Goal: Transaction & Acquisition: Download file/media

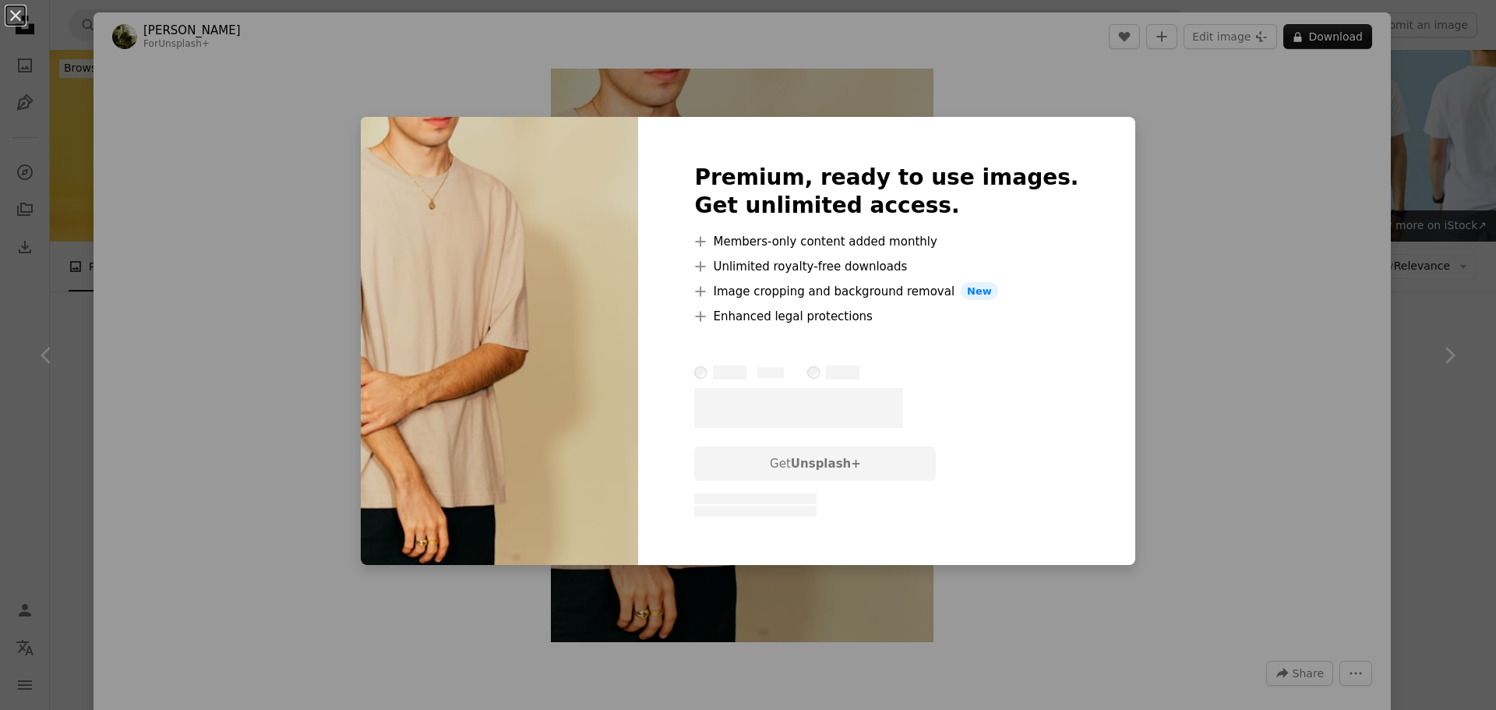
scroll to position [1949, 0]
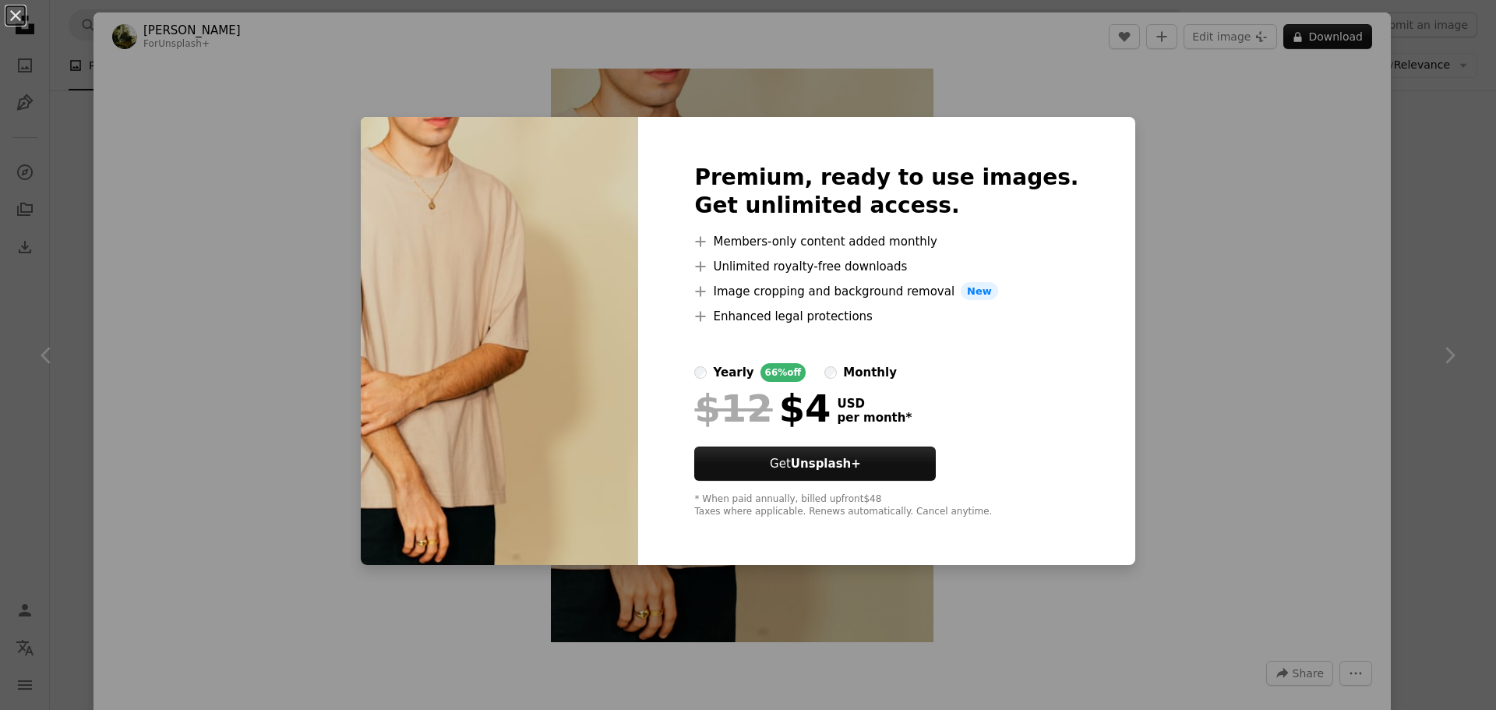
click at [1183, 148] on div "An X shape Premium, ready to use images. Get unlimited access. A plus sign Memb…" at bounding box center [748, 355] width 1496 height 710
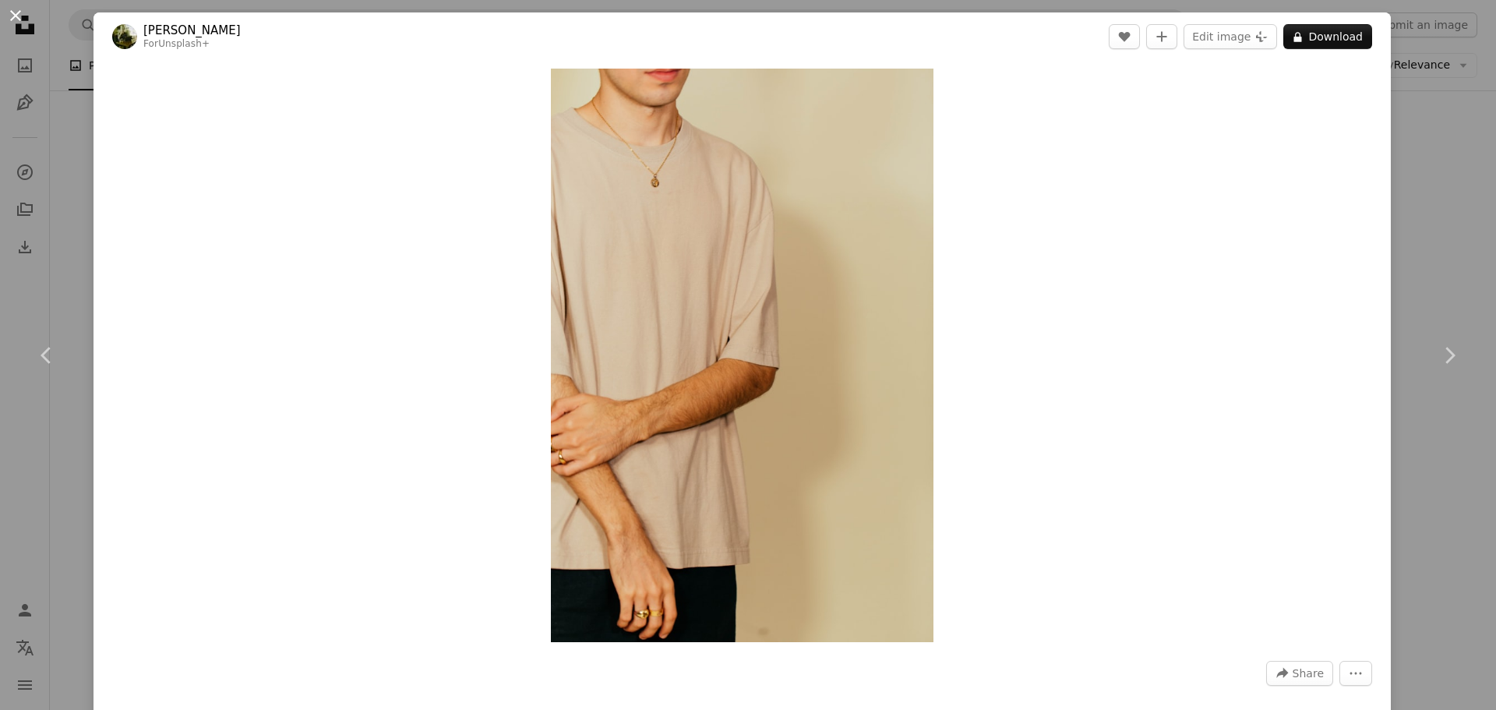
click at [9, 23] on button "An X shape" at bounding box center [15, 15] width 19 height 19
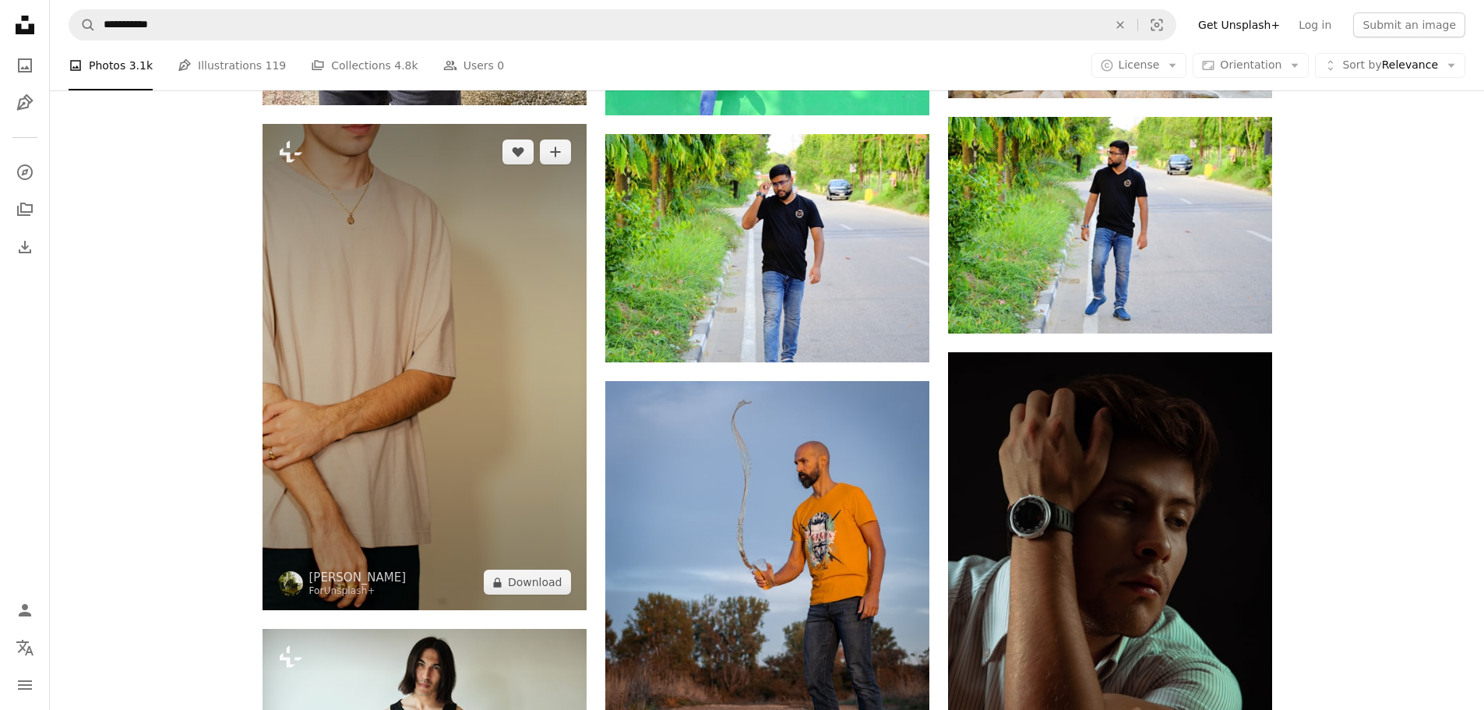
click at [284, 331] on img at bounding box center [425, 367] width 324 height 486
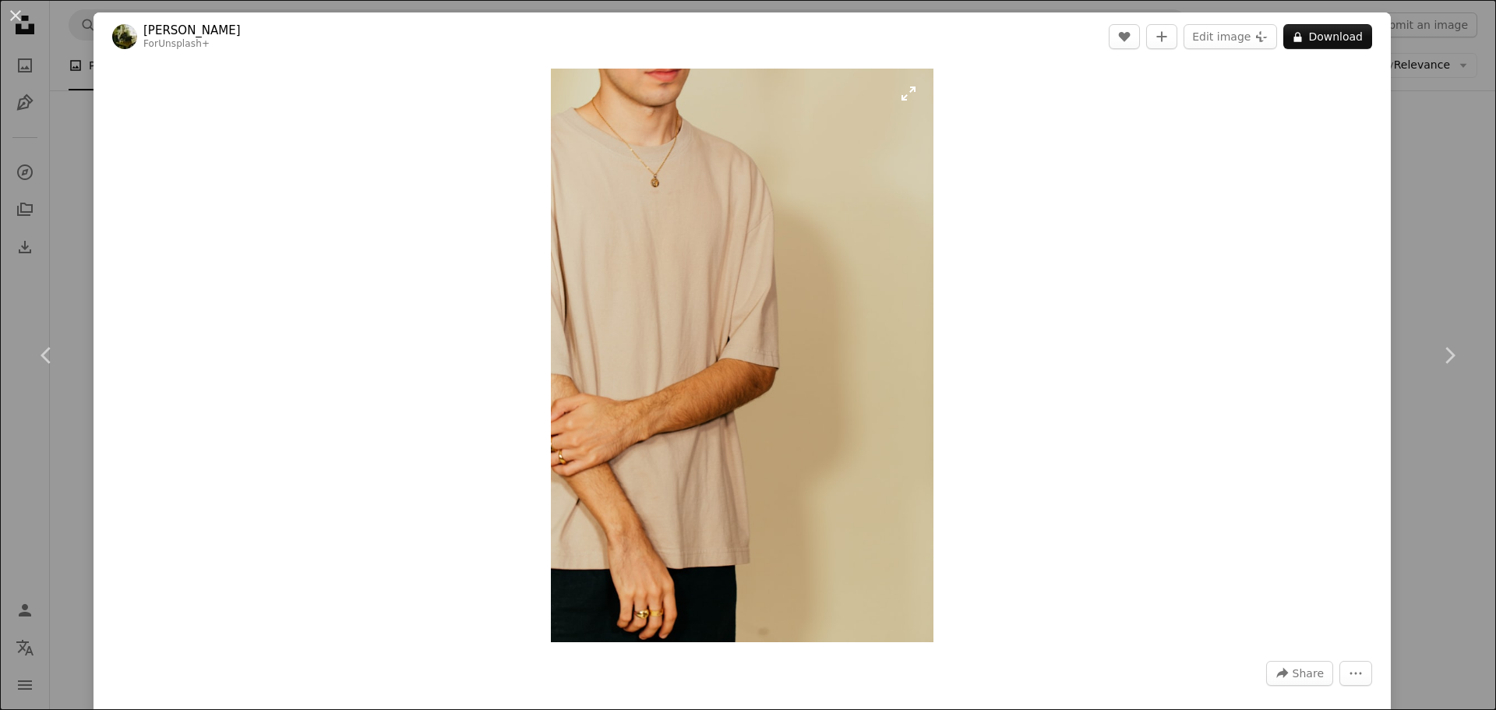
drag, startPoint x: 681, startPoint y: 253, endPoint x: 617, endPoint y: 208, distance: 78.2
click at [1445, 349] on icon at bounding box center [1450, 355] width 10 height 16
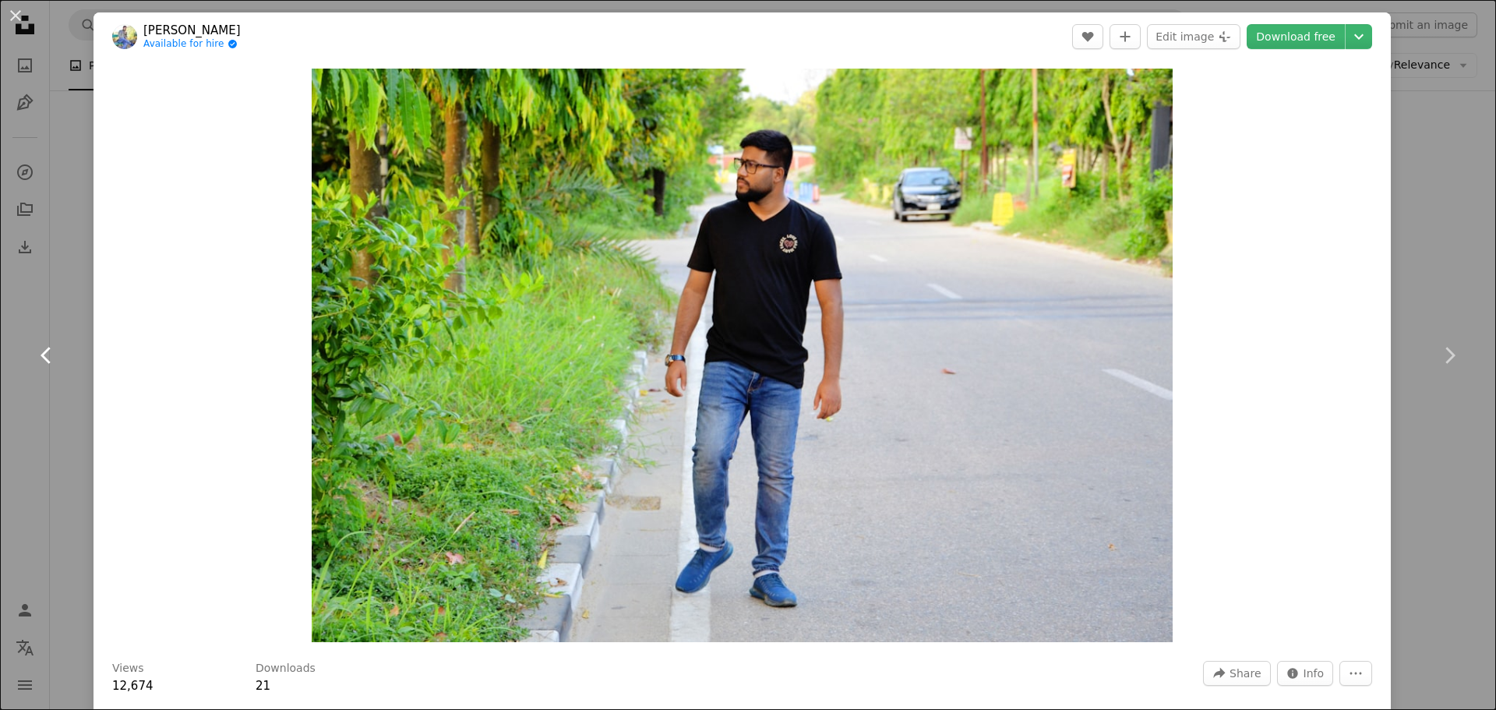
click at [48, 352] on icon "Chevron left" at bounding box center [46, 355] width 25 height 25
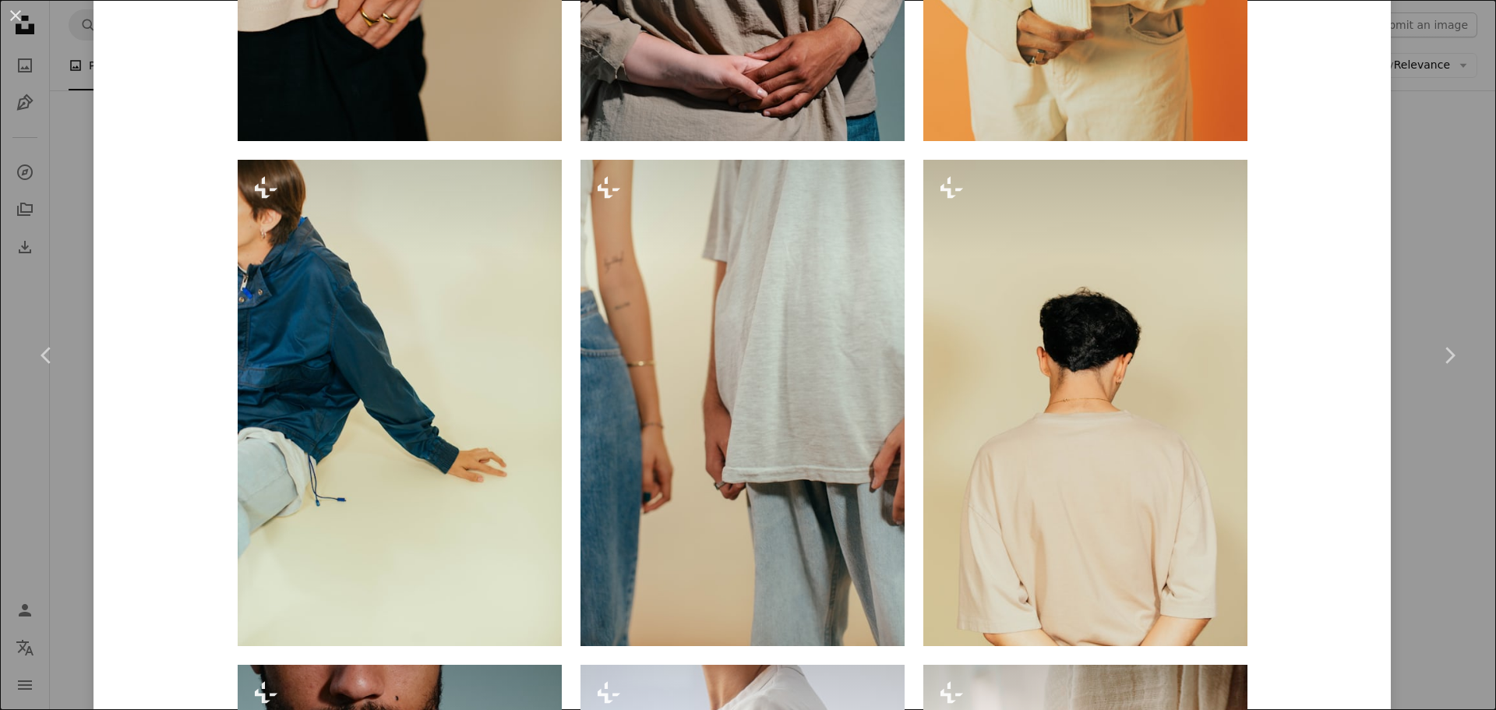
scroll to position [2676, 0]
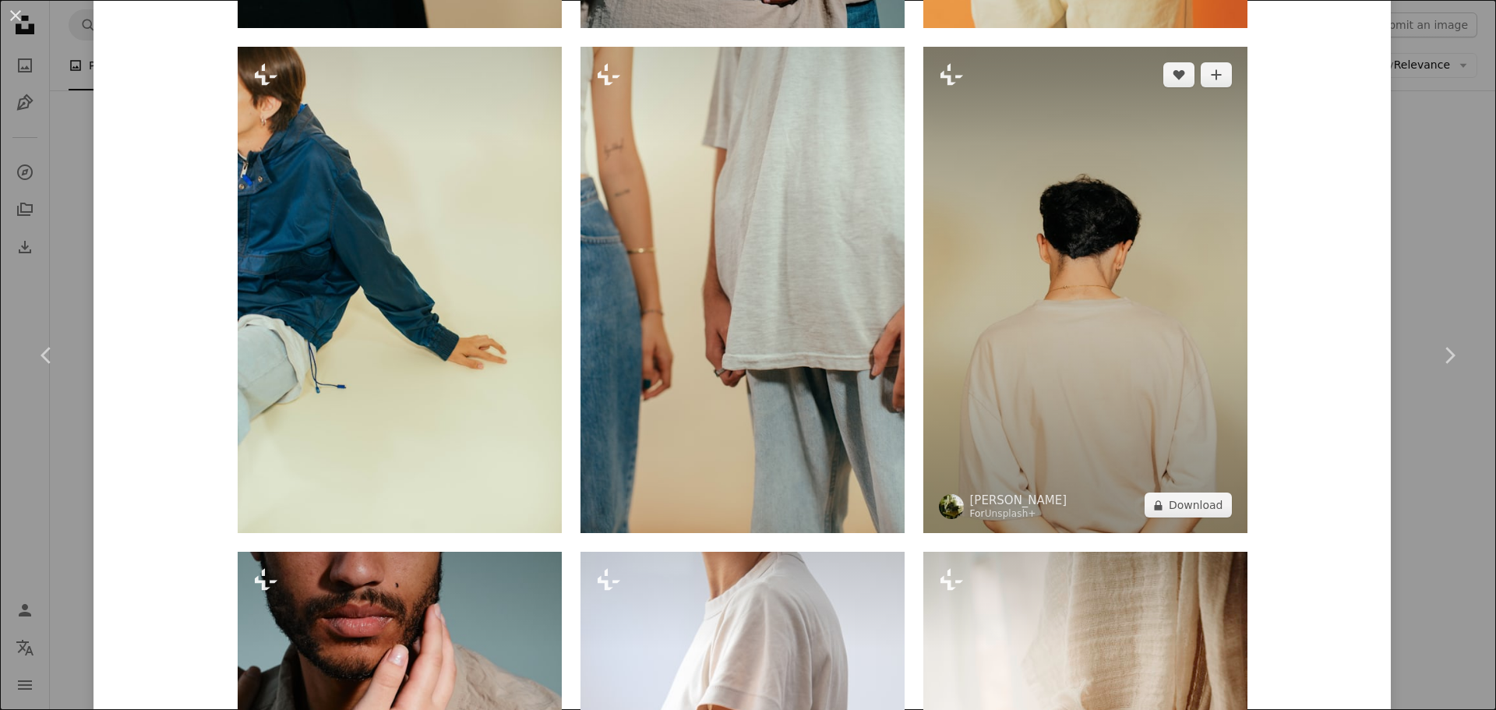
click at [1190, 230] on img at bounding box center [1085, 290] width 324 height 486
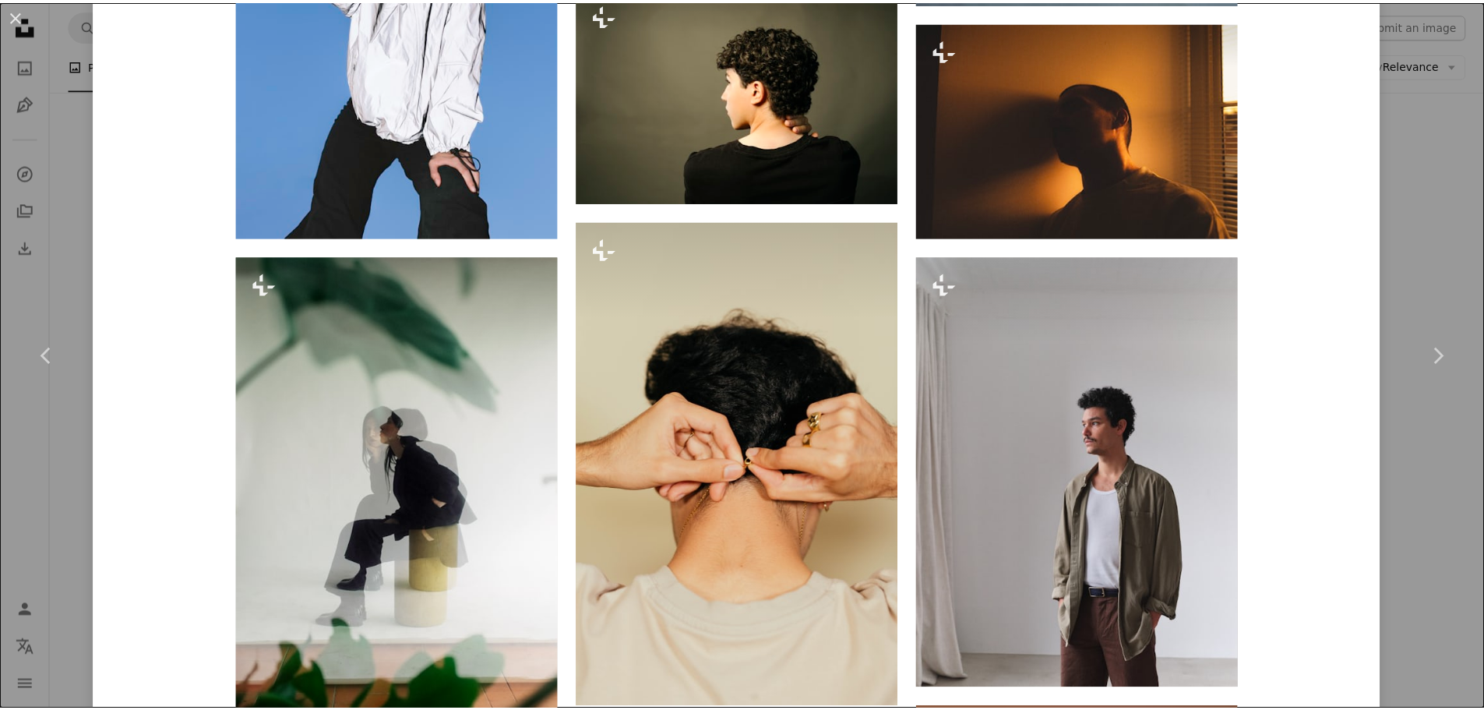
scroll to position [3225, 0]
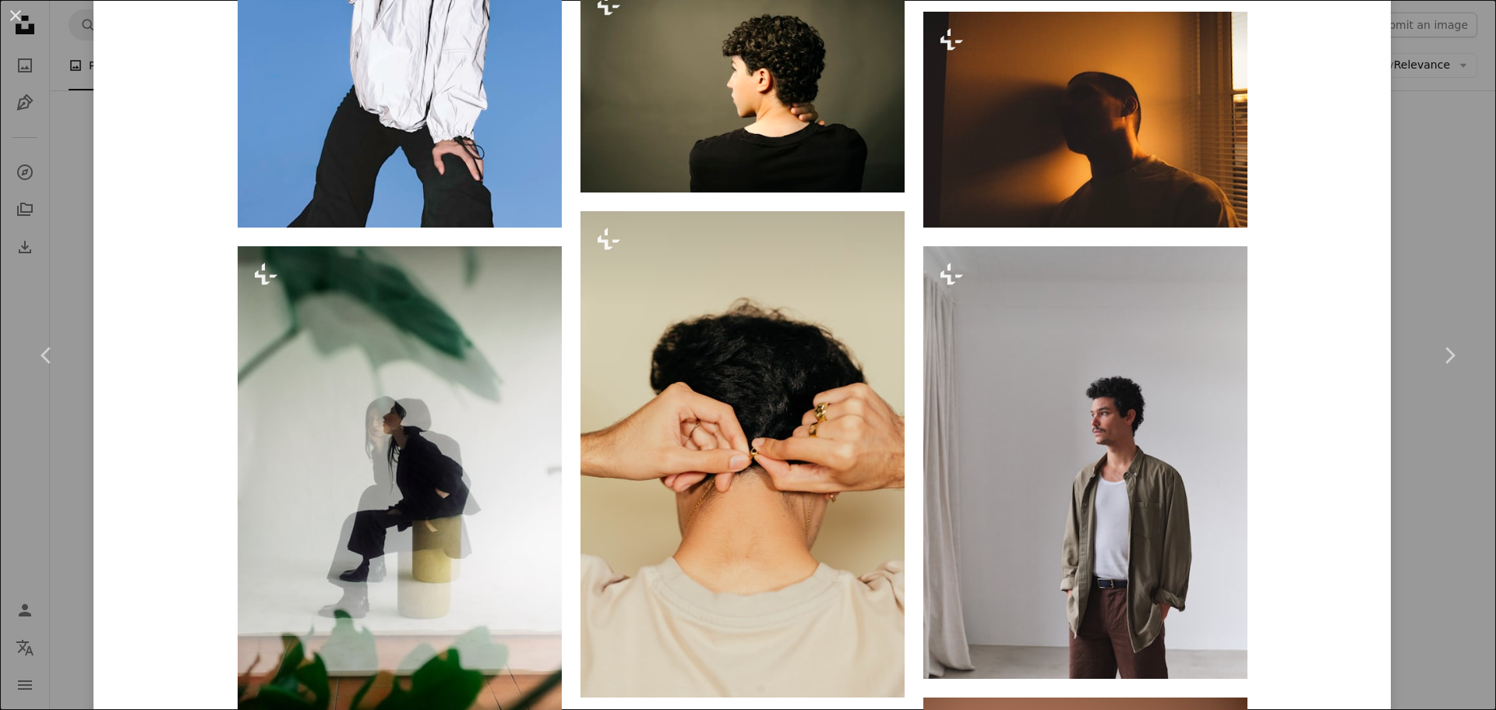
click at [1437, 218] on div "An X shape Chevron left Chevron right [PERSON_NAME] For Unsplash+ A heart A plu…" at bounding box center [748, 355] width 1496 height 710
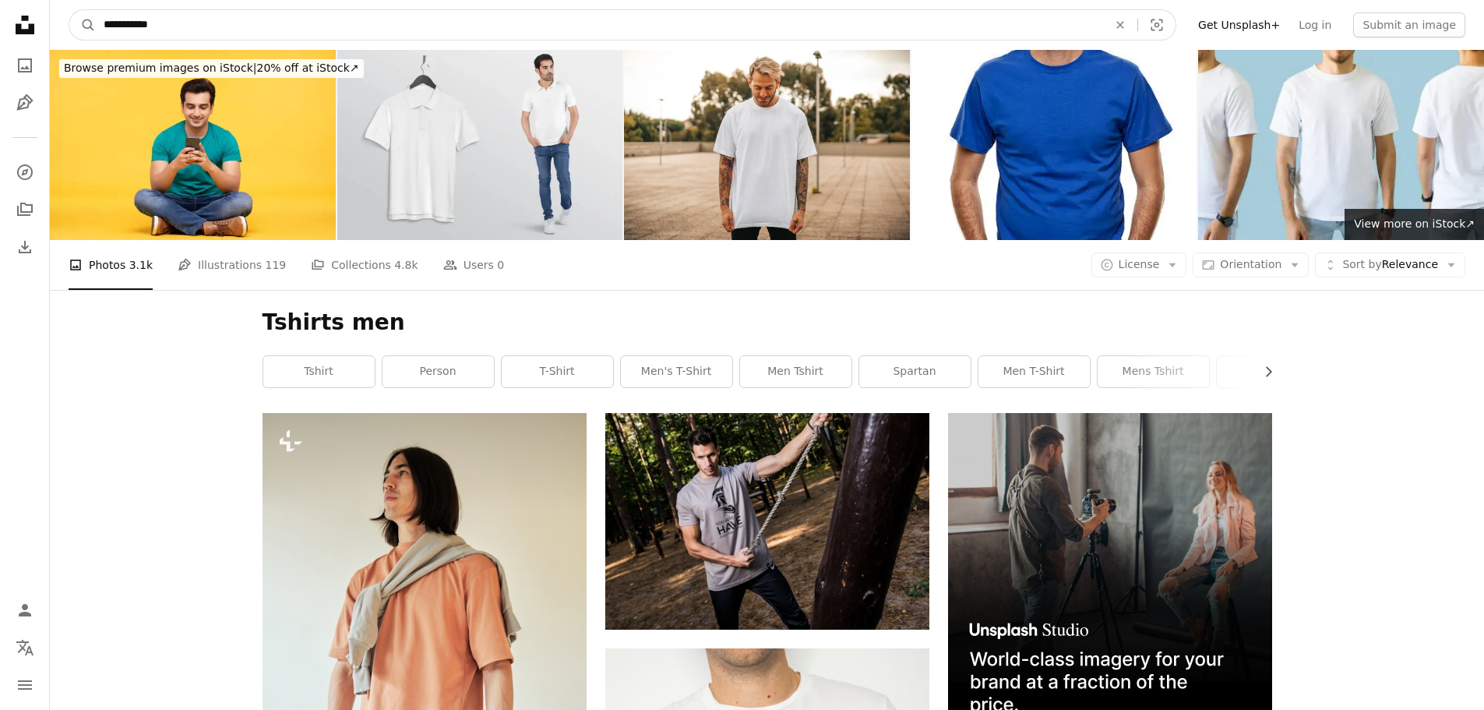
click at [168, 23] on input "**********" at bounding box center [599, 25] width 1007 height 30
type input "**********"
click button "A magnifying glass" at bounding box center [82, 25] width 26 height 30
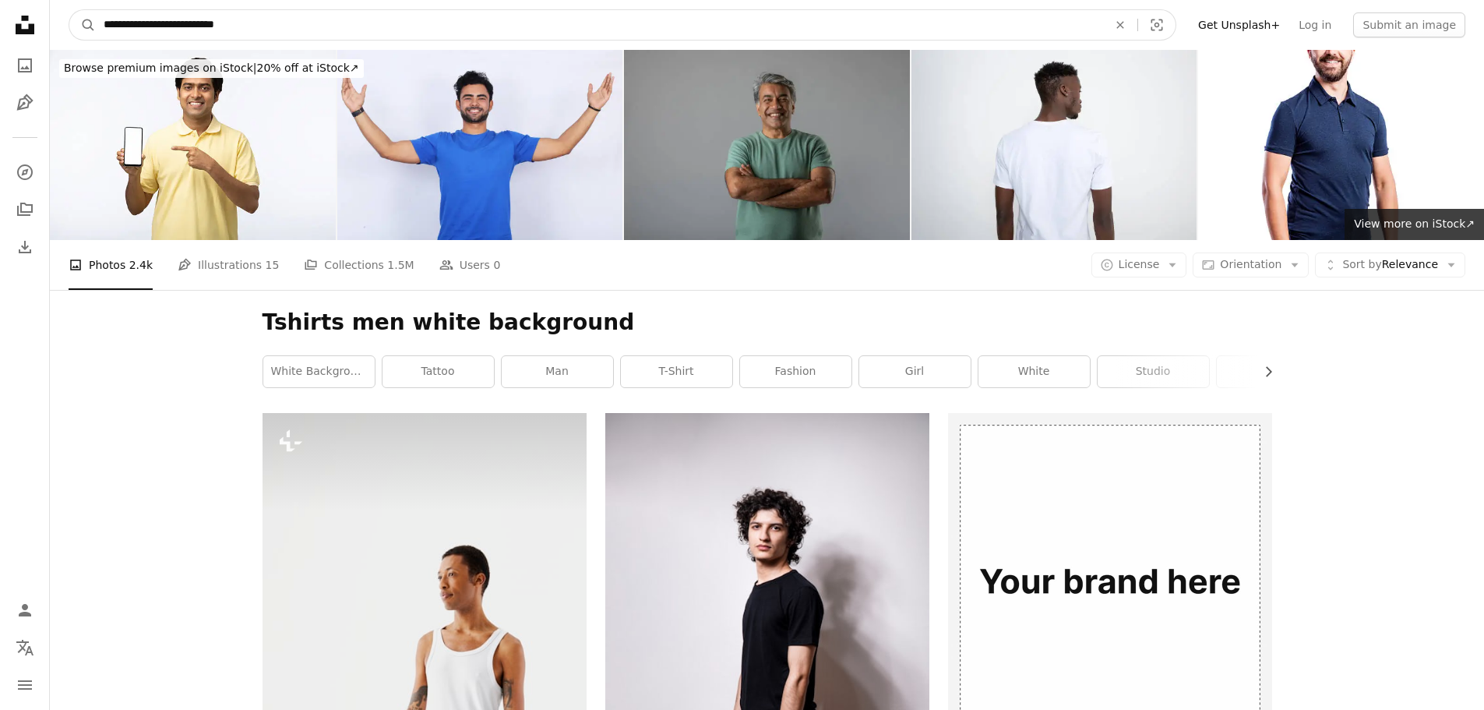
drag, startPoint x: 290, startPoint y: 28, endPoint x: 69, endPoint y: 41, distance: 221.6
click at [69, 41] on nav "**********" at bounding box center [767, 25] width 1434 height 50
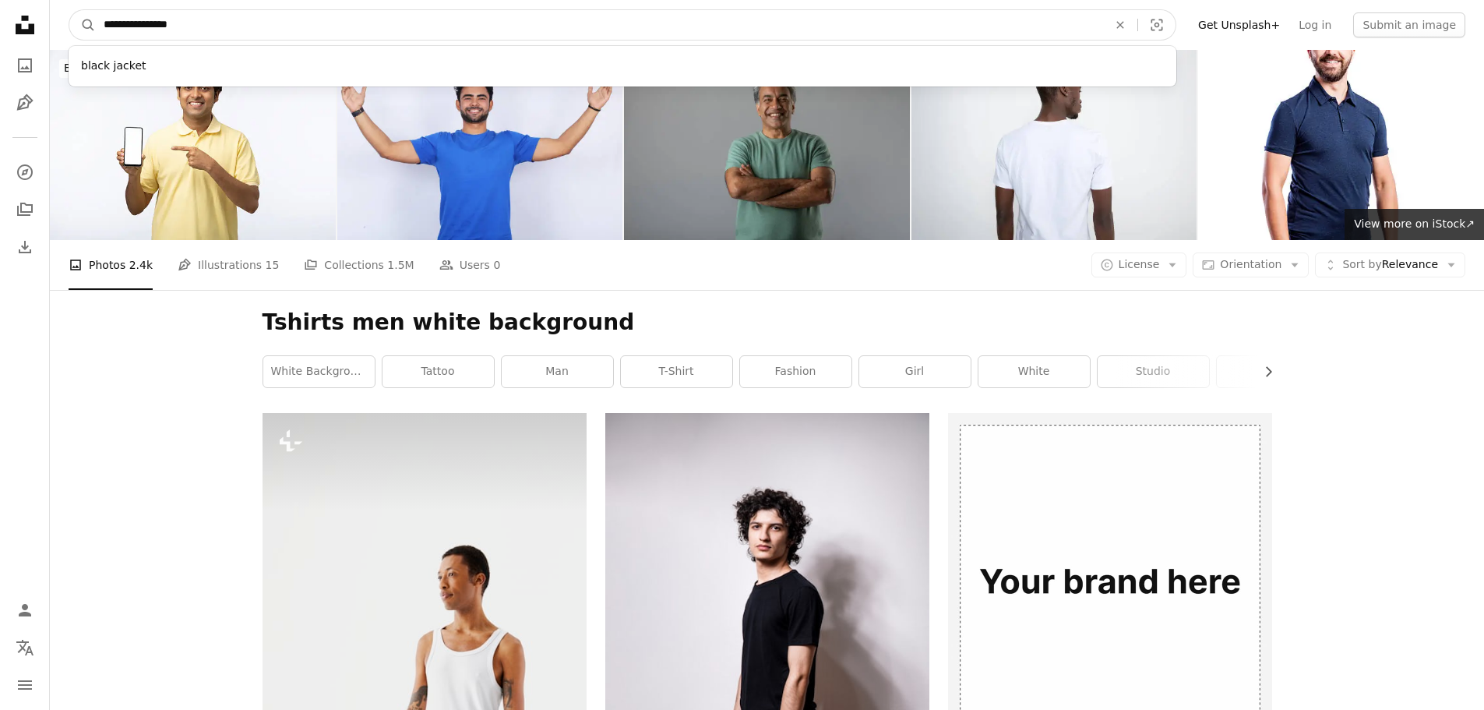
type input "**********"
click at [69, 10] on button "A magnifying glass" at bounding box center [82, 25] width 26 height 30
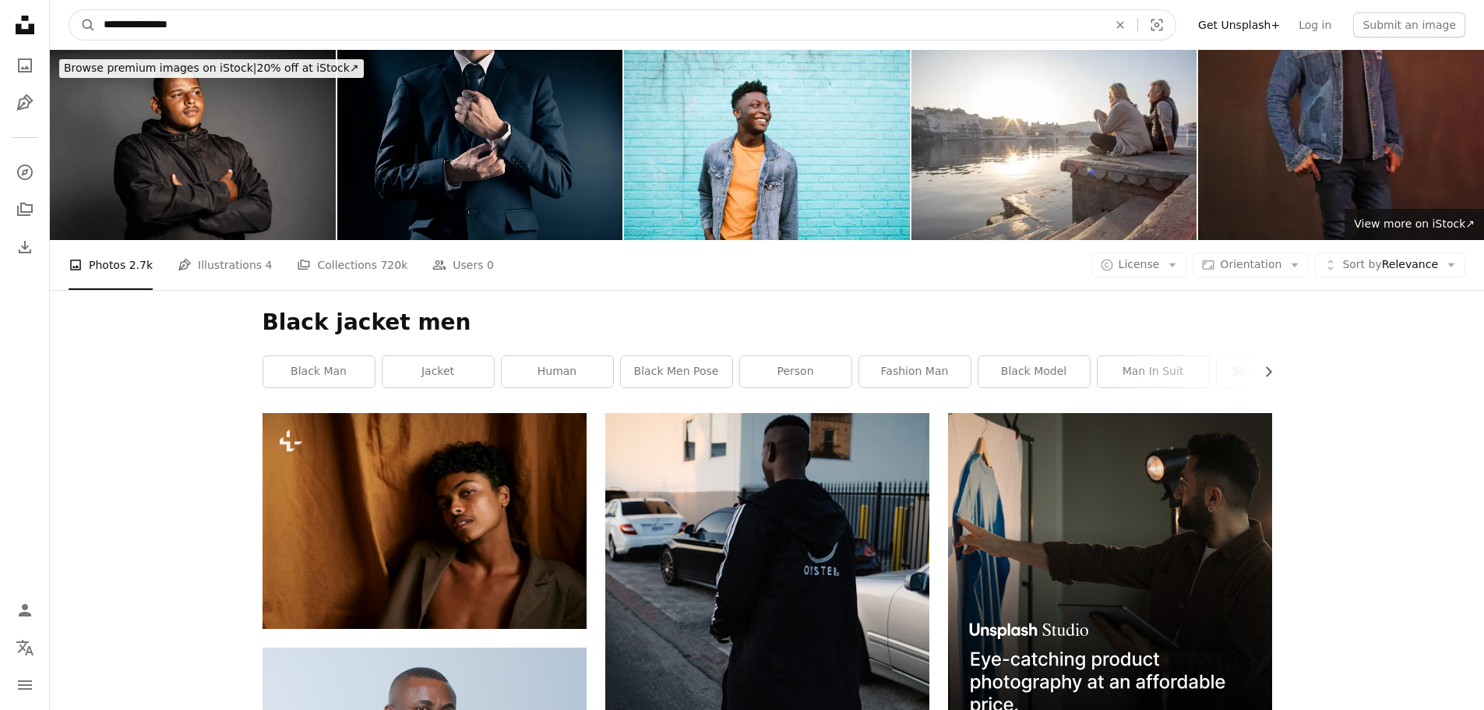
click at [347, 31] on input "**********" at bounding box center [599, 25] width 1007 height 30
type input "**********"
click at [69, 10] on button "A magnifying glass" at bounding box center [82, 25] width 26 height 30
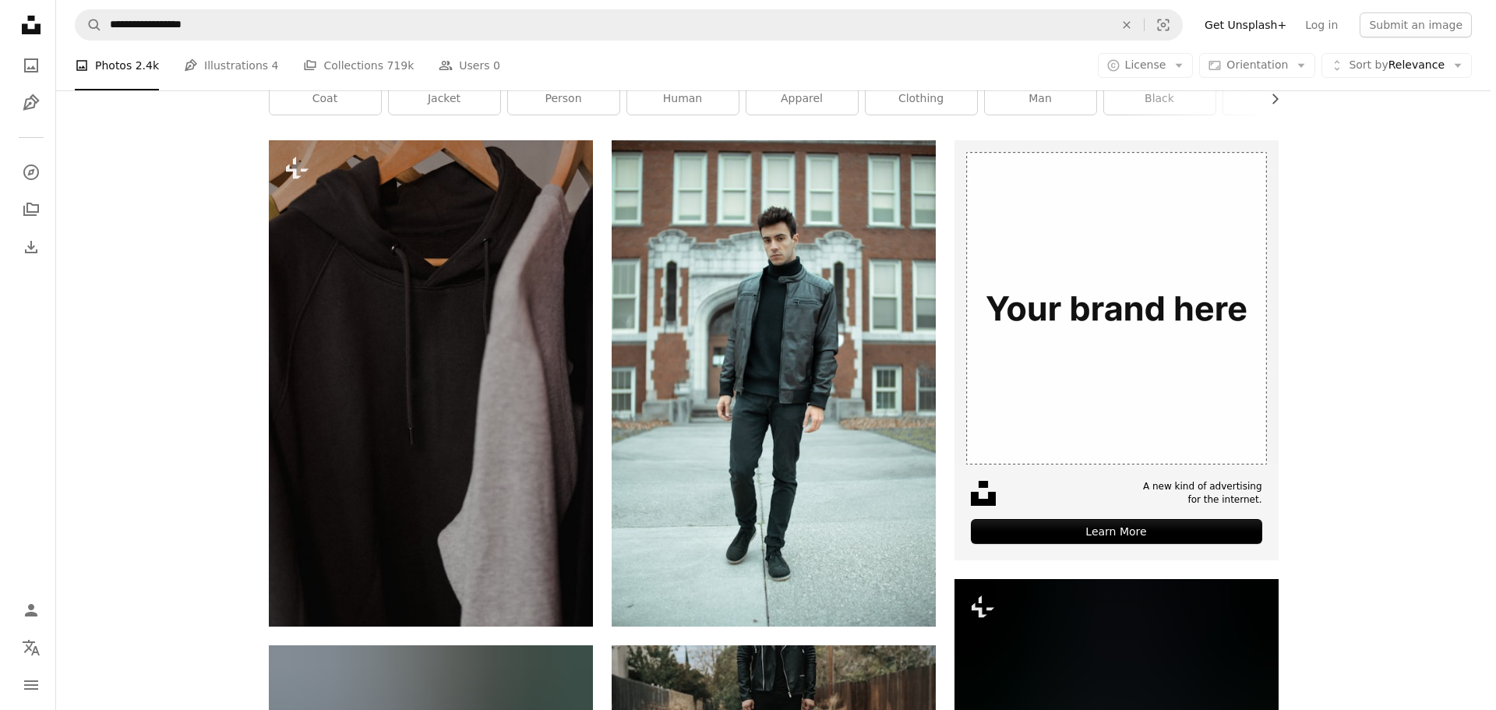
scroll to position [263, 0]
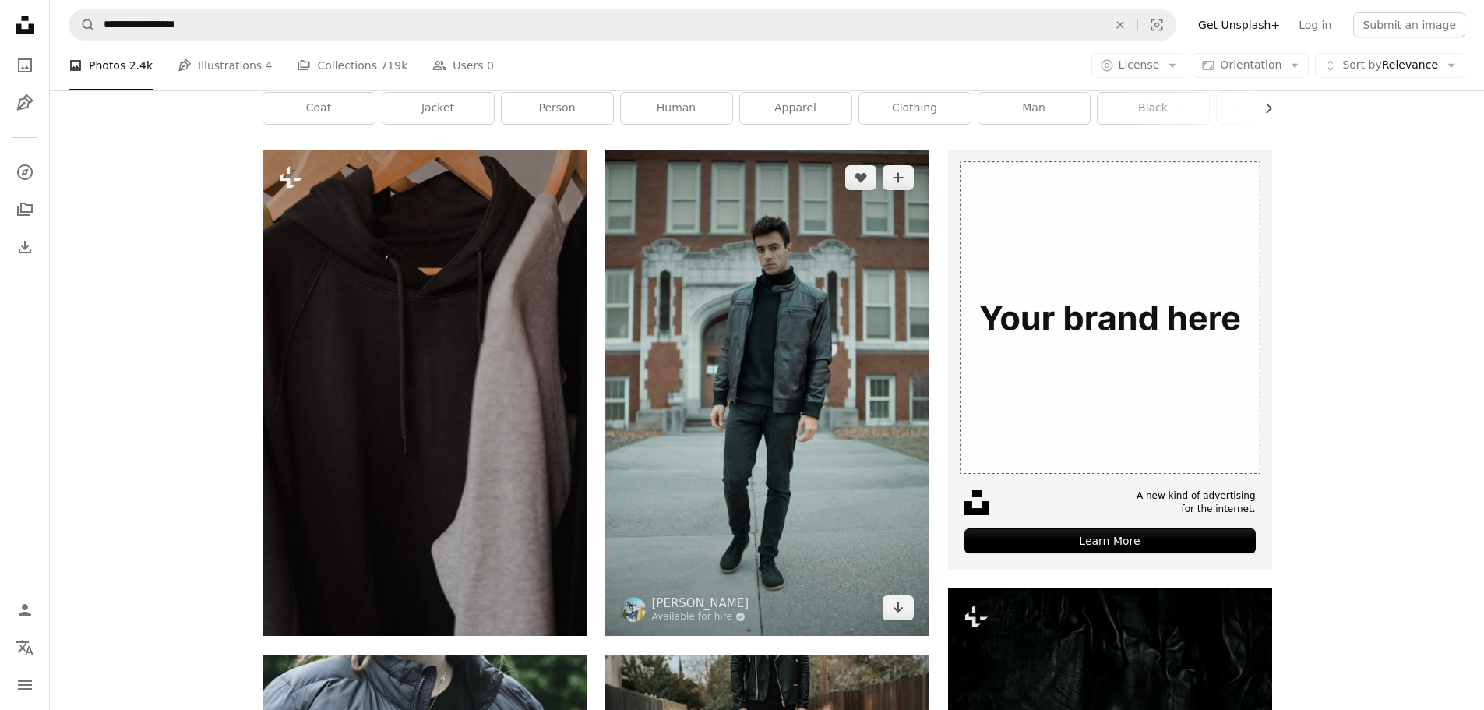
click at [804, 220] on img at bounding box center [767, 392] width 324 height 485
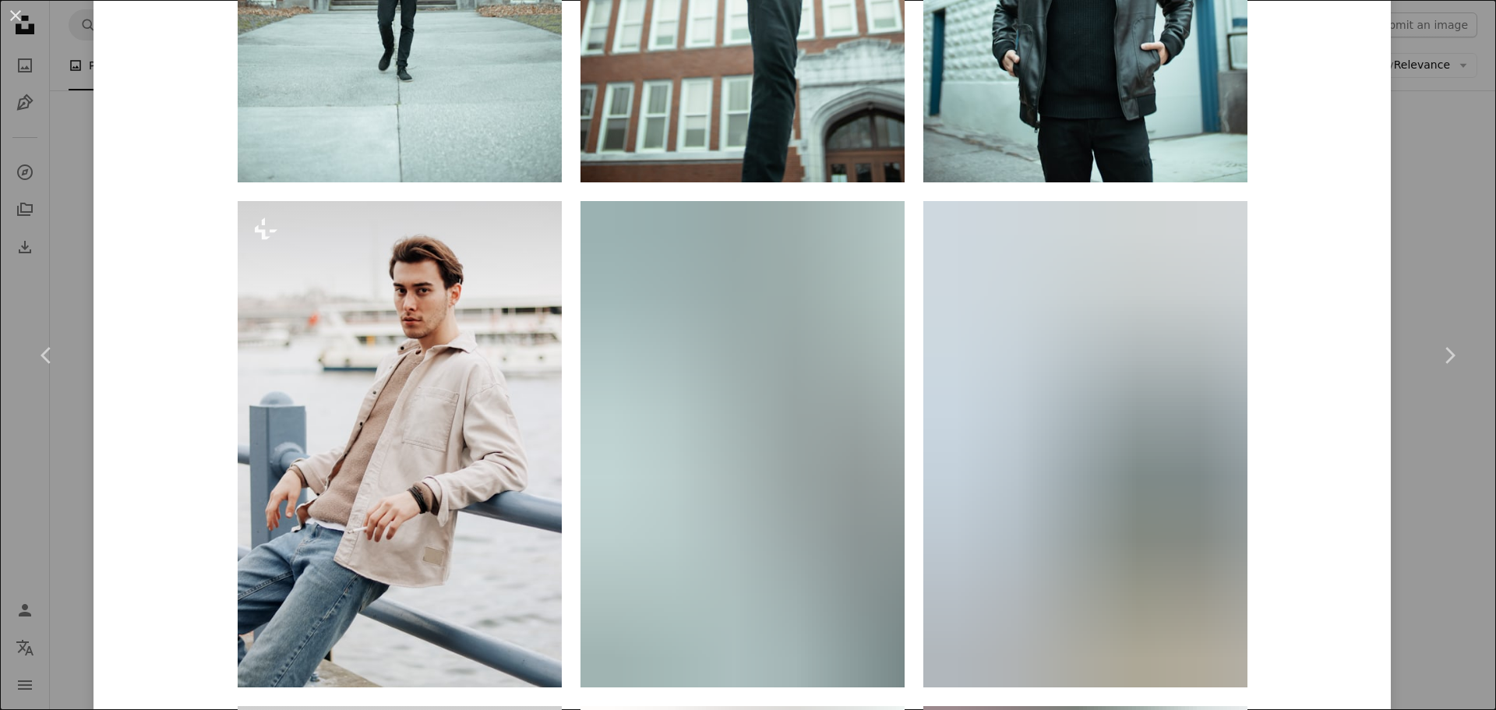
scroll to position [1217, 0]
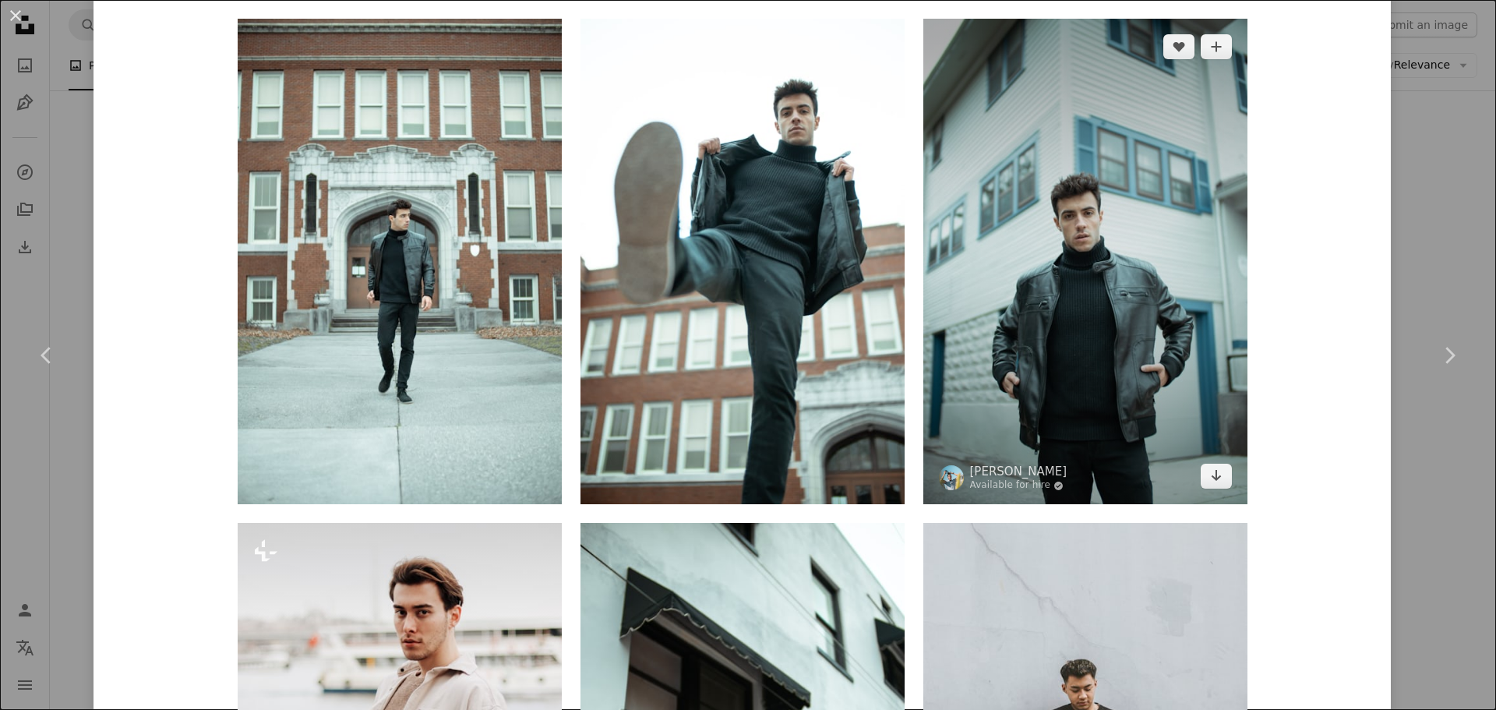
click at [1139, 147] on img at bounding box center [1085, 261] width 324 height 485
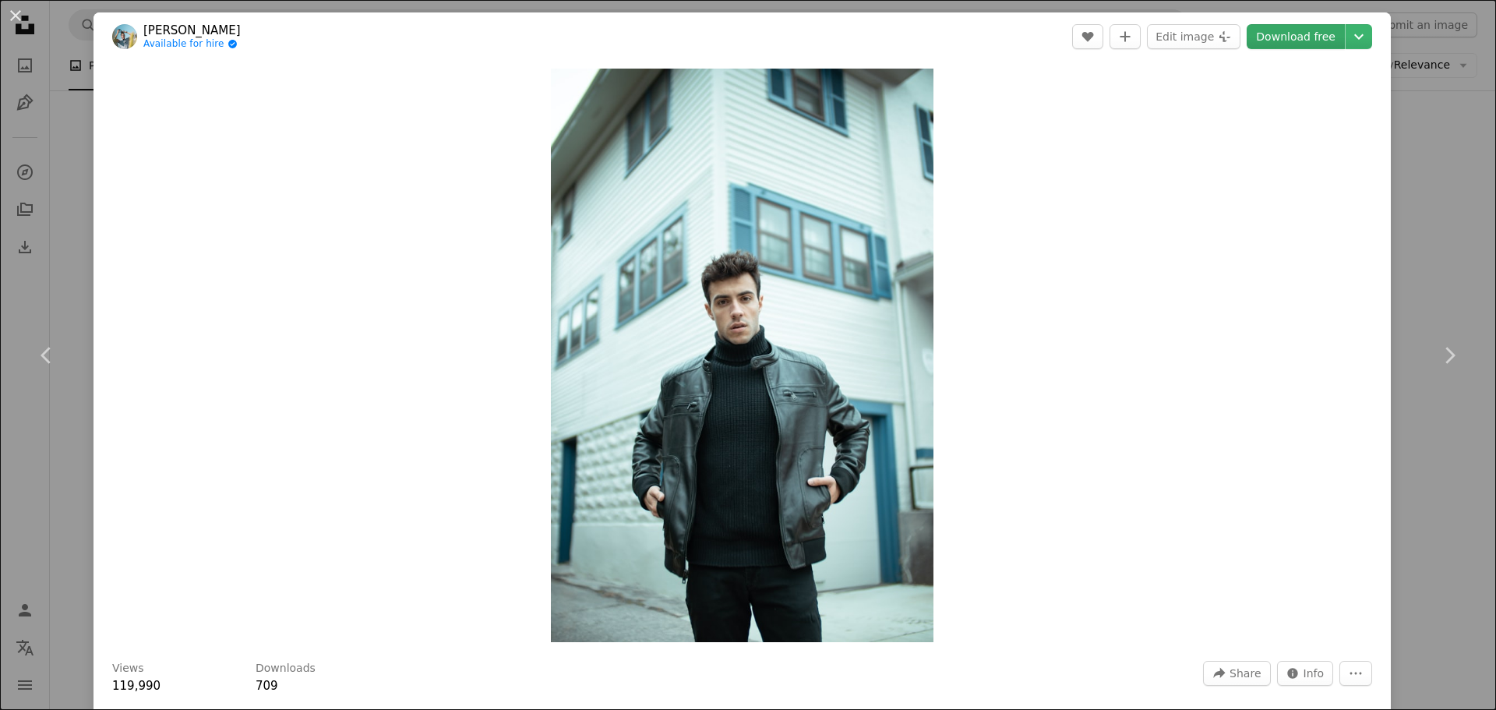
click at [1267, 37] on link "Download free" at bounding box center [1295, 36] width 98 height 25
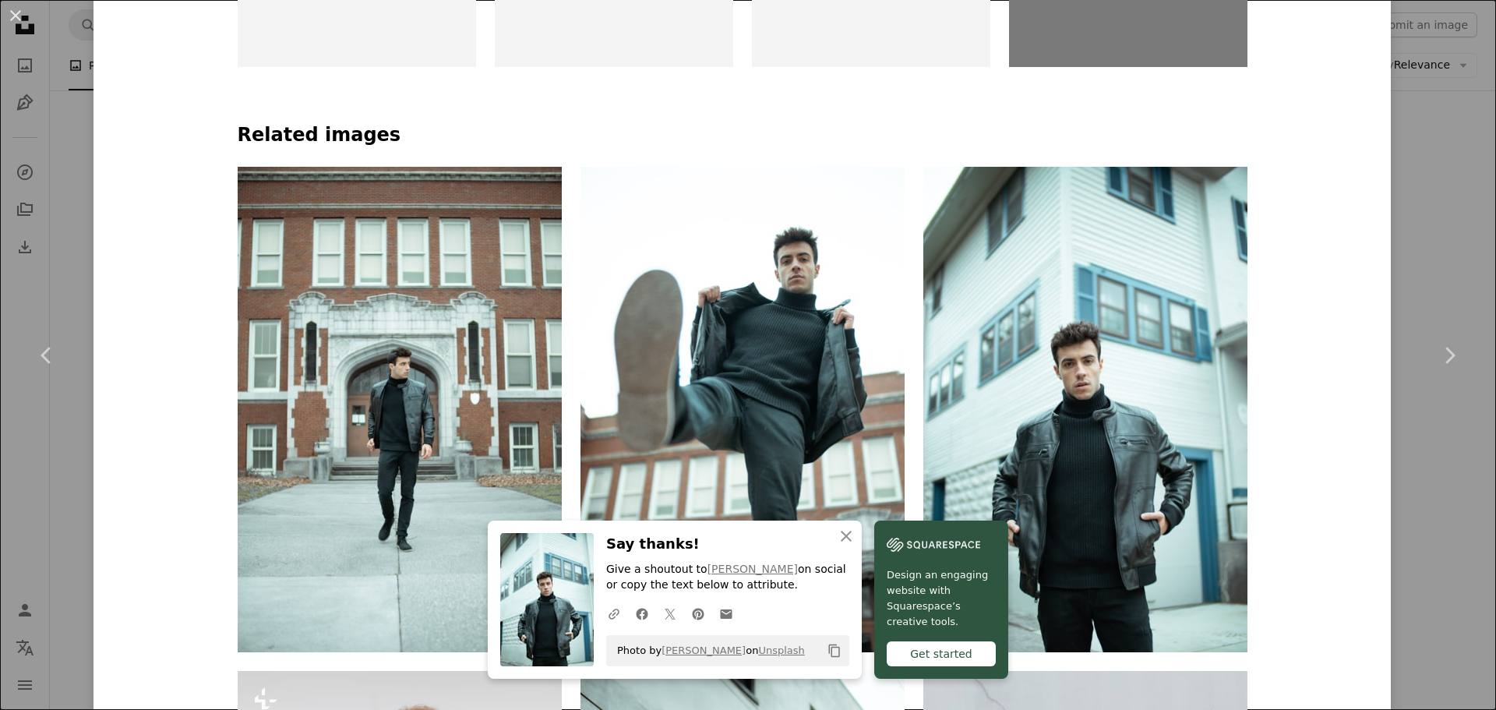
scroll to position [1288, 0]
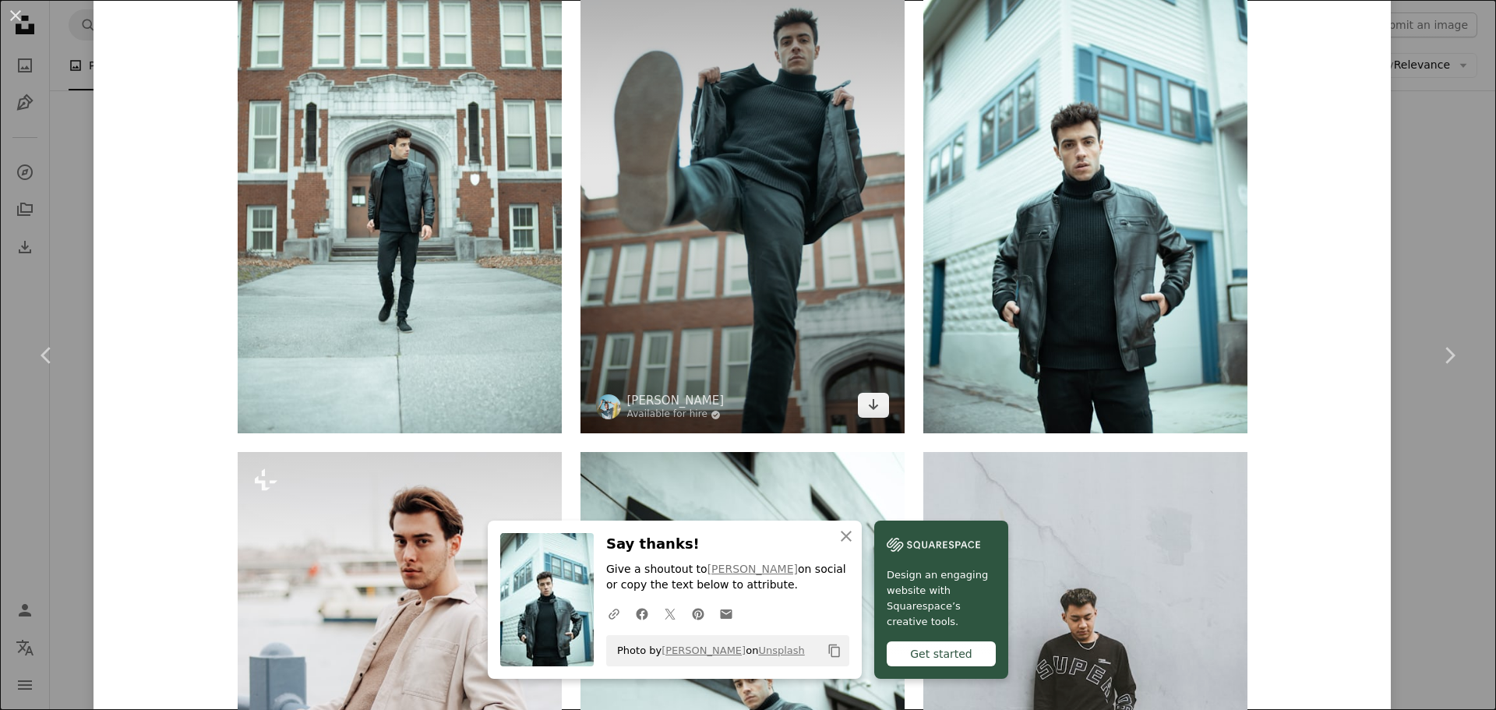
click at [801, 212] on img at bounding box center [742, 190] width 324 height 485
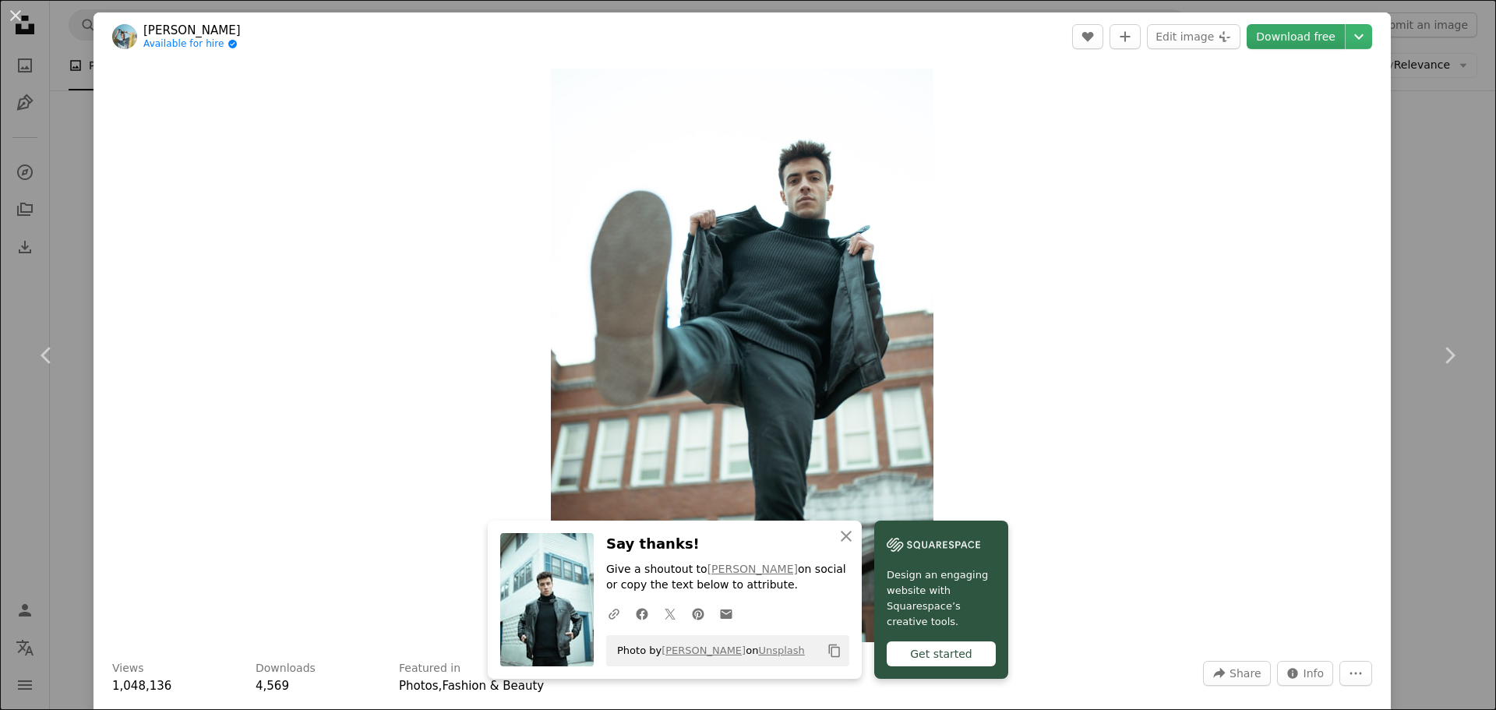
click at [1278, 34] on link "Download free" at bounding box center [1295, 36] width 98 height 25
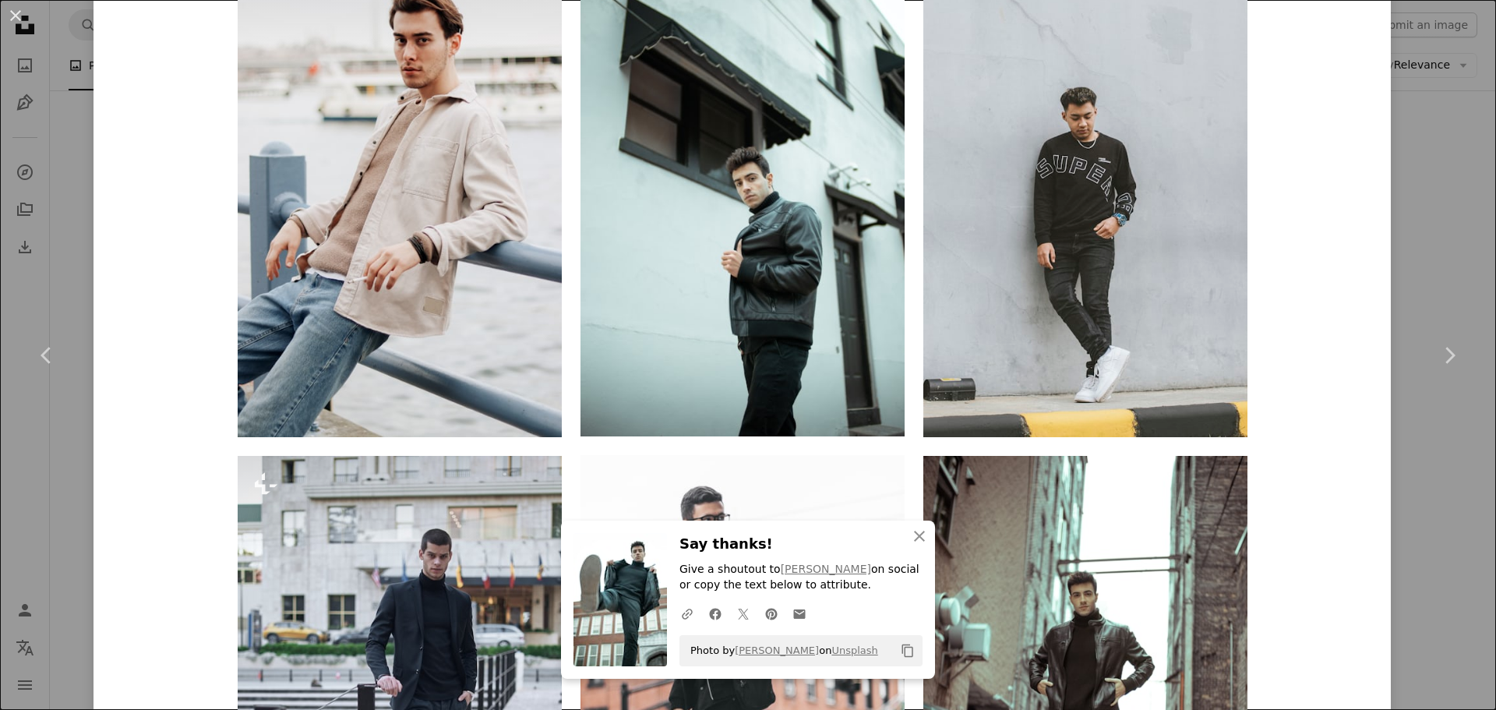
scroll to position [1735, 0]
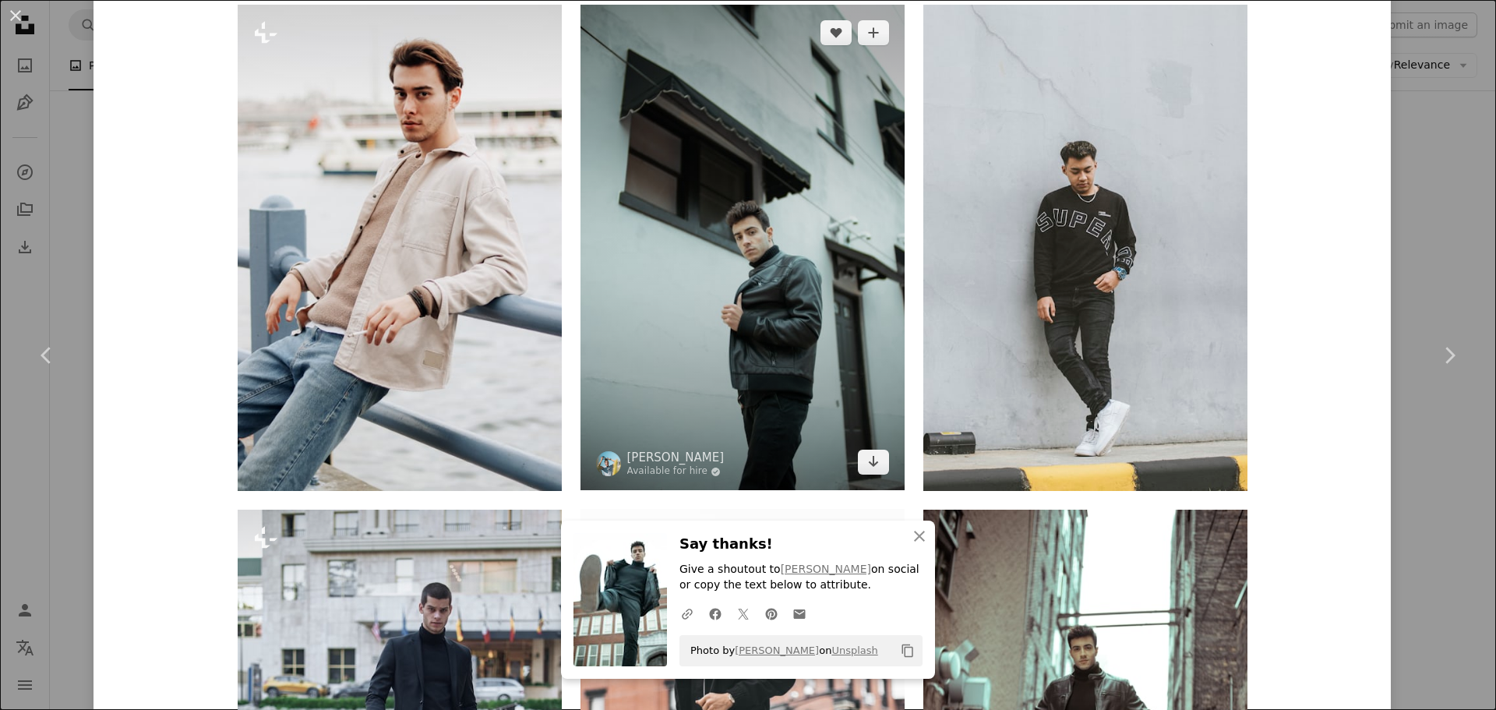
click at [811, 184] on img at bounding box center [742, 247] width 324 height 485
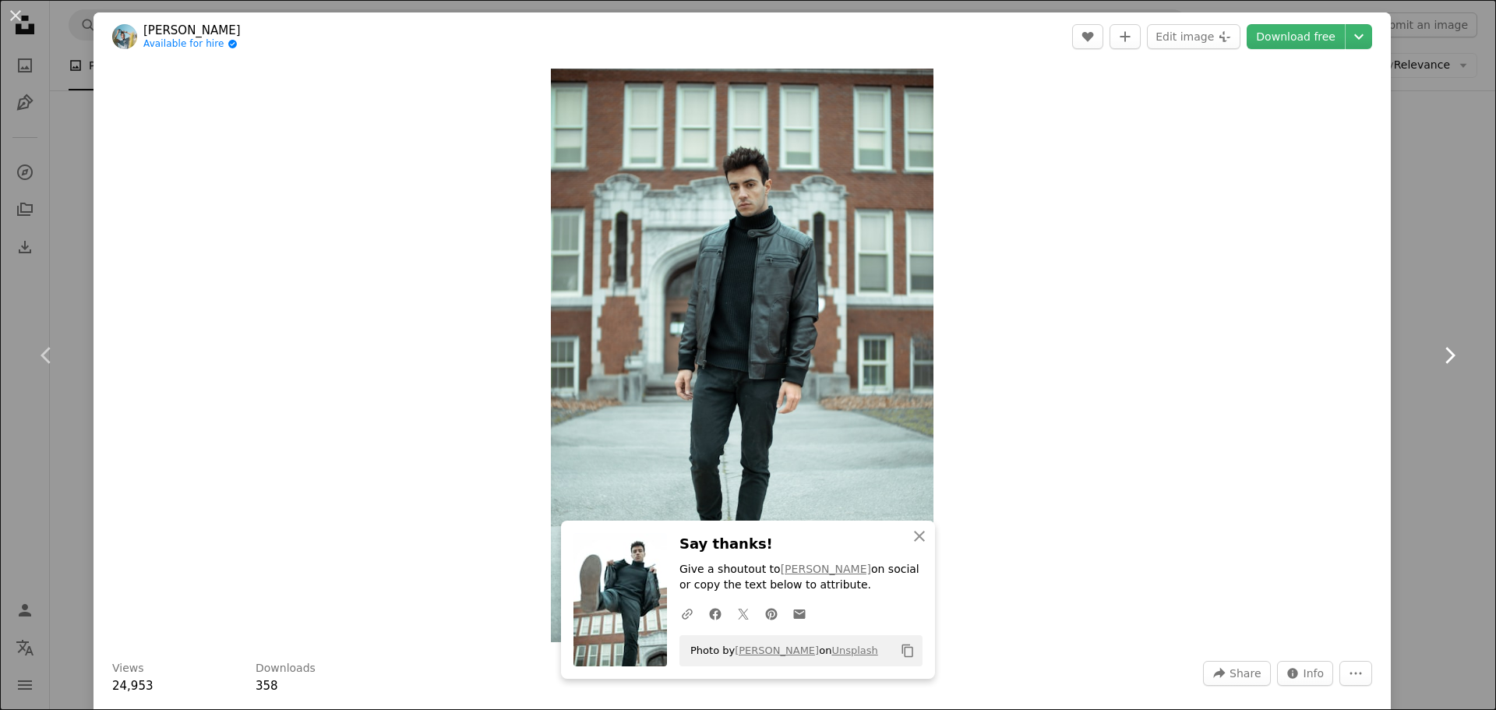
click at [1436, 347] on icon "Chevron right" at bounding box center [1448, 355] width 25 height 25
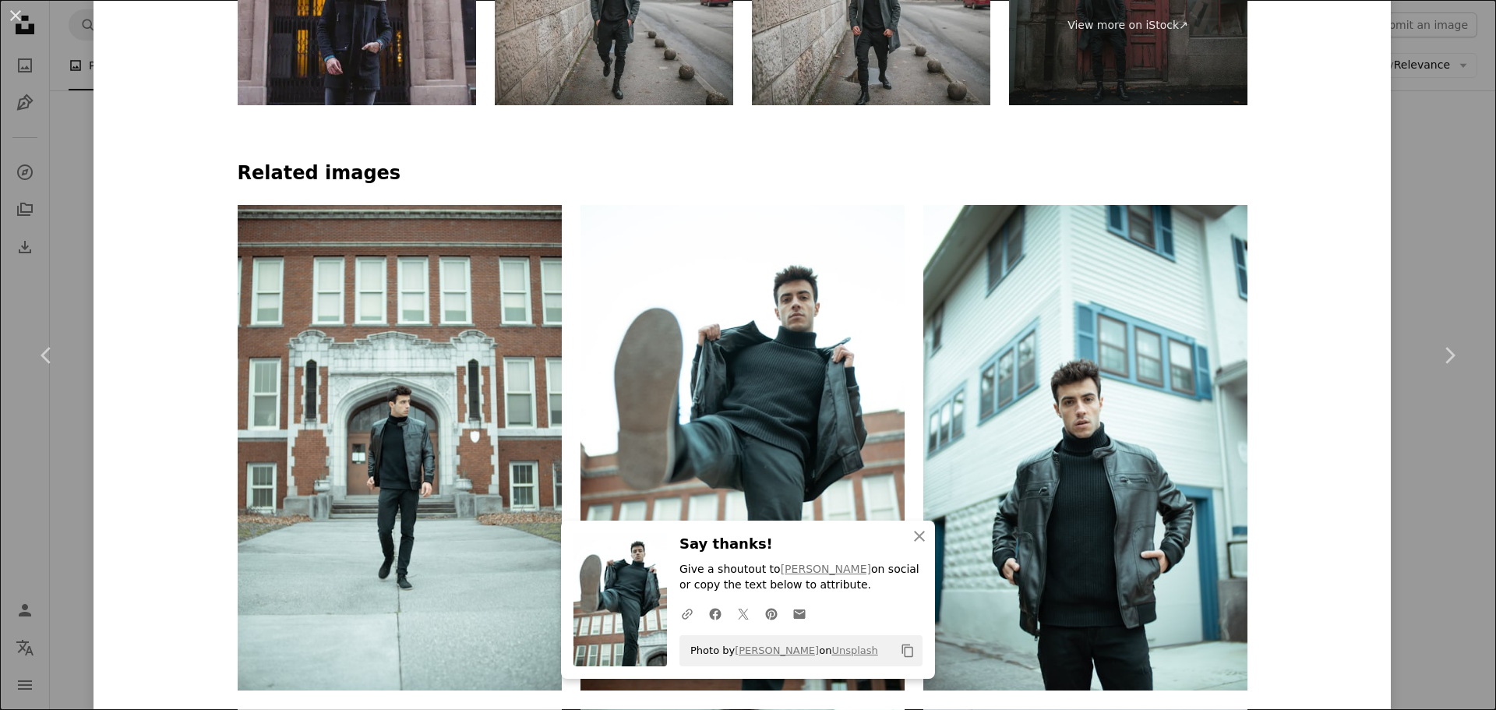
scroll to position [1004, 0]
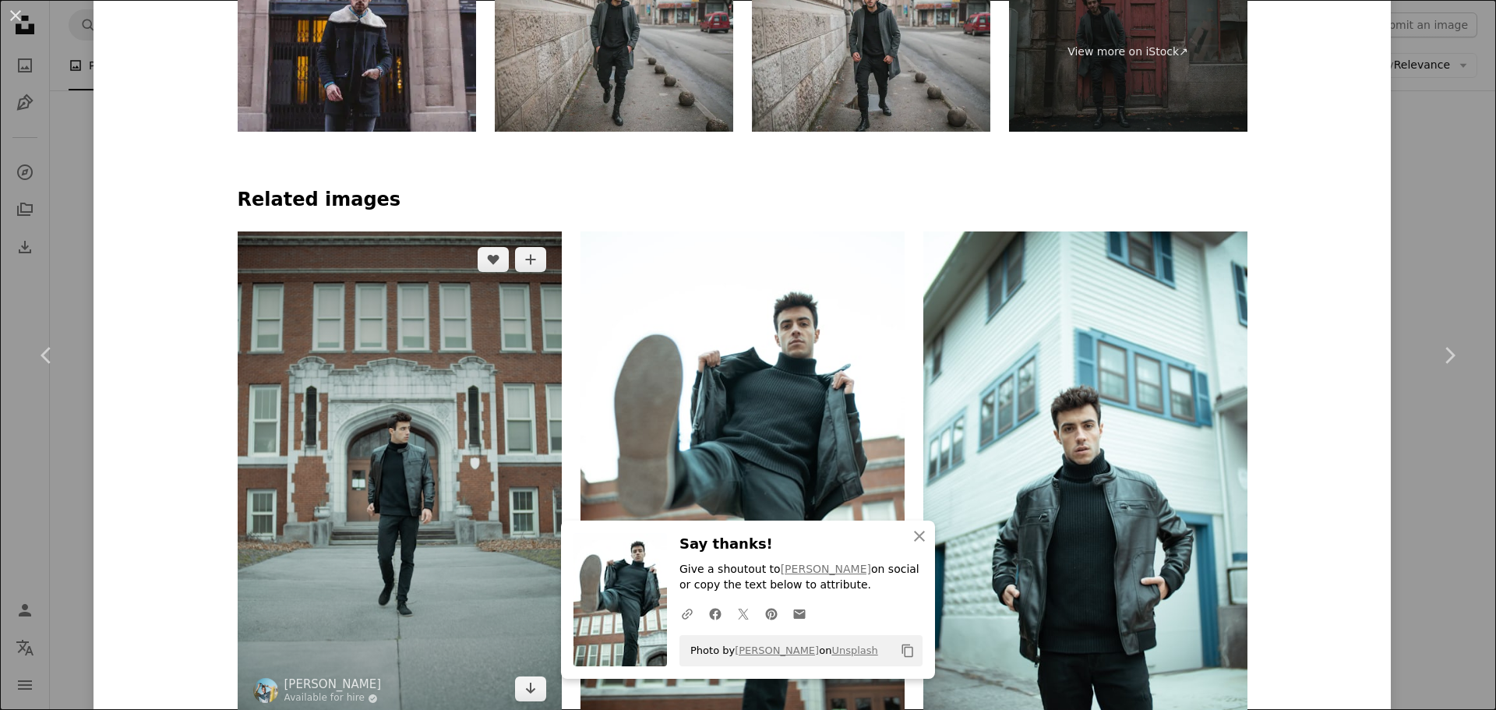
click at [411, 364] on img at bounding box center [400, 473] width 324 height 485
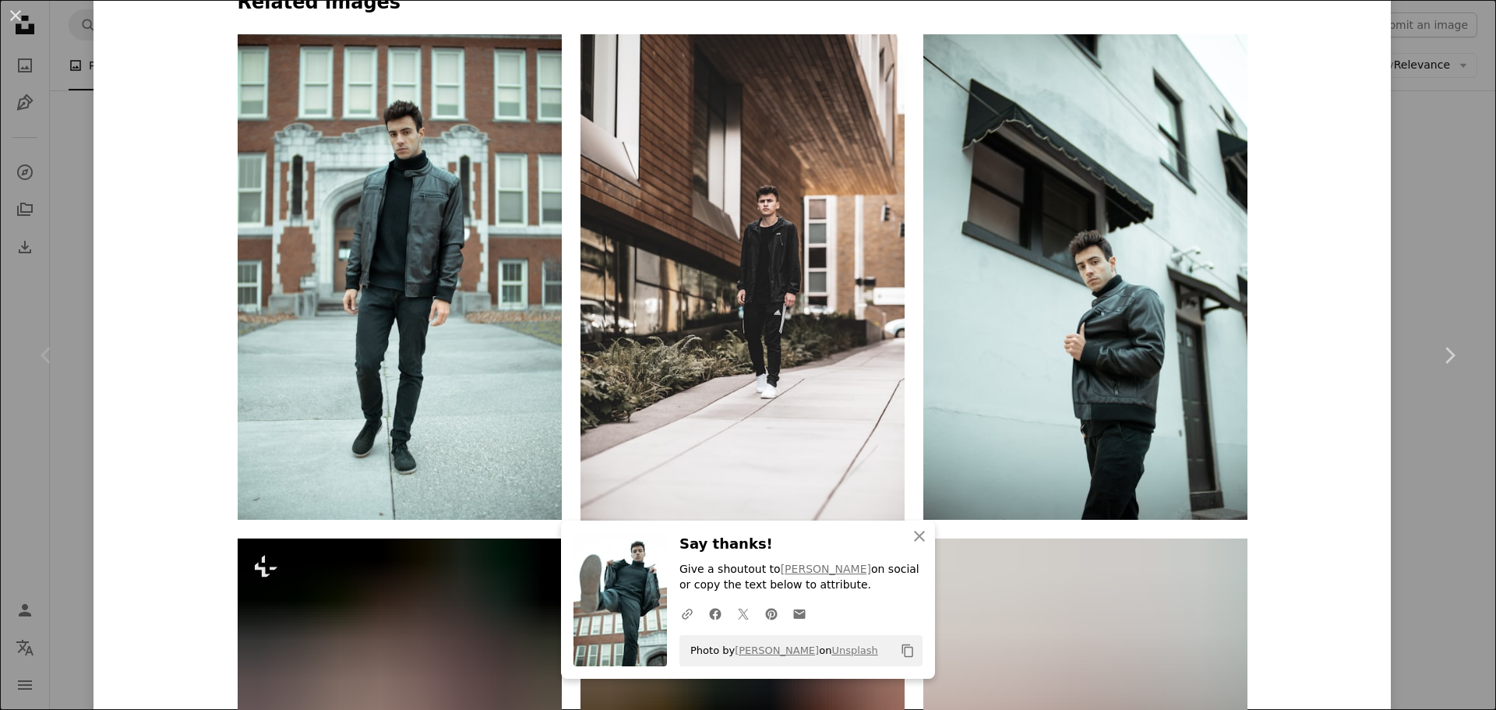
scroll to position [1326, 0]
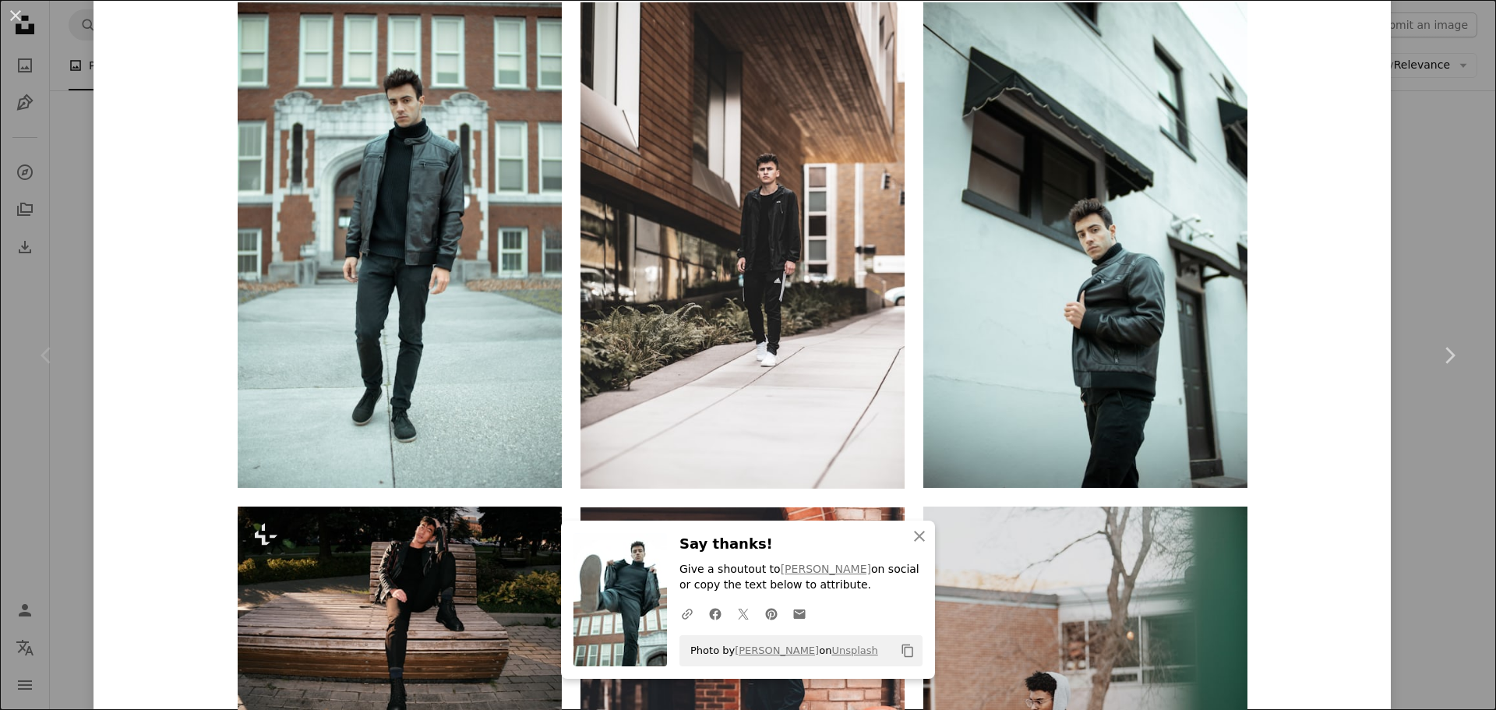
scroll to position [1207, 0]
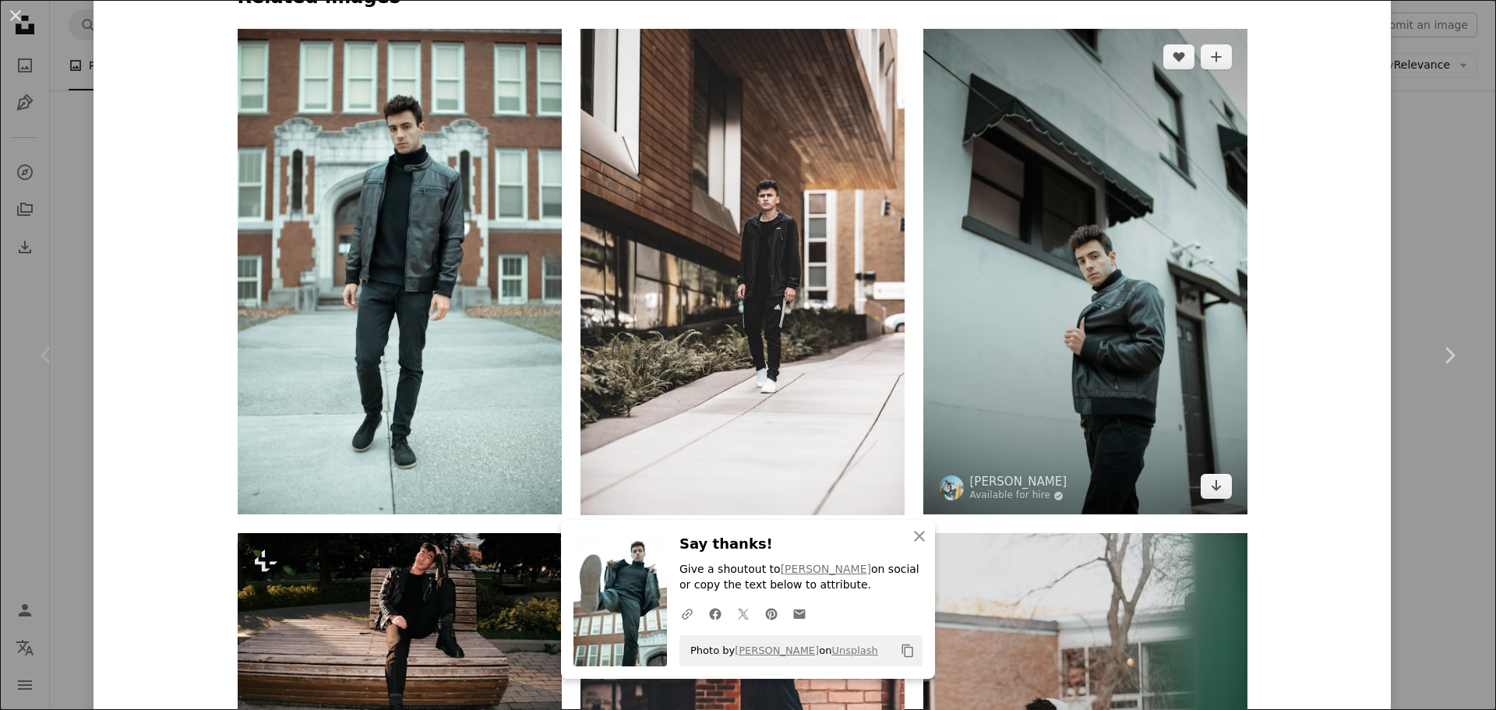
click at [1080, 180] on img at bounding box center [1085, 271] width 324 height 485
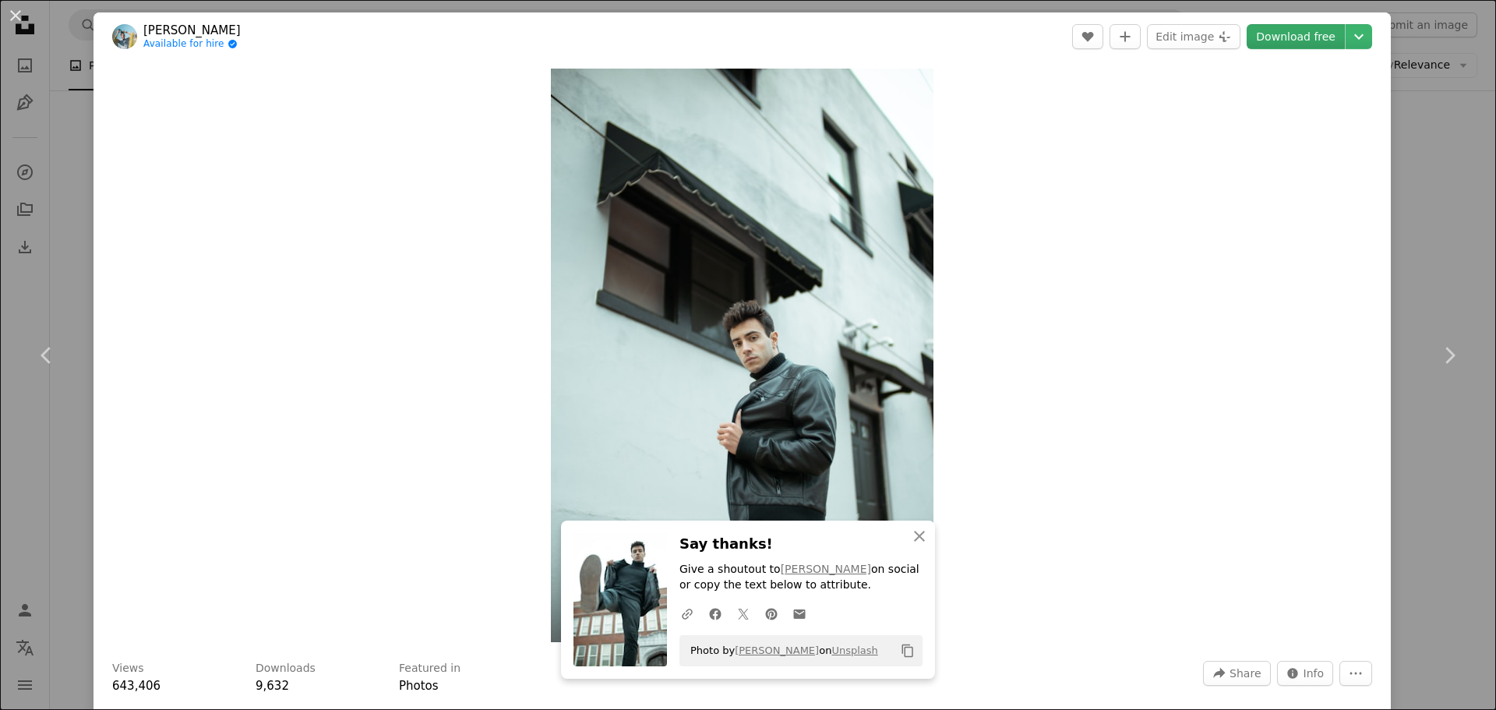
click at [1263, 43] on link "Download free" at bounding box center [1295, 36] width 98 height 25
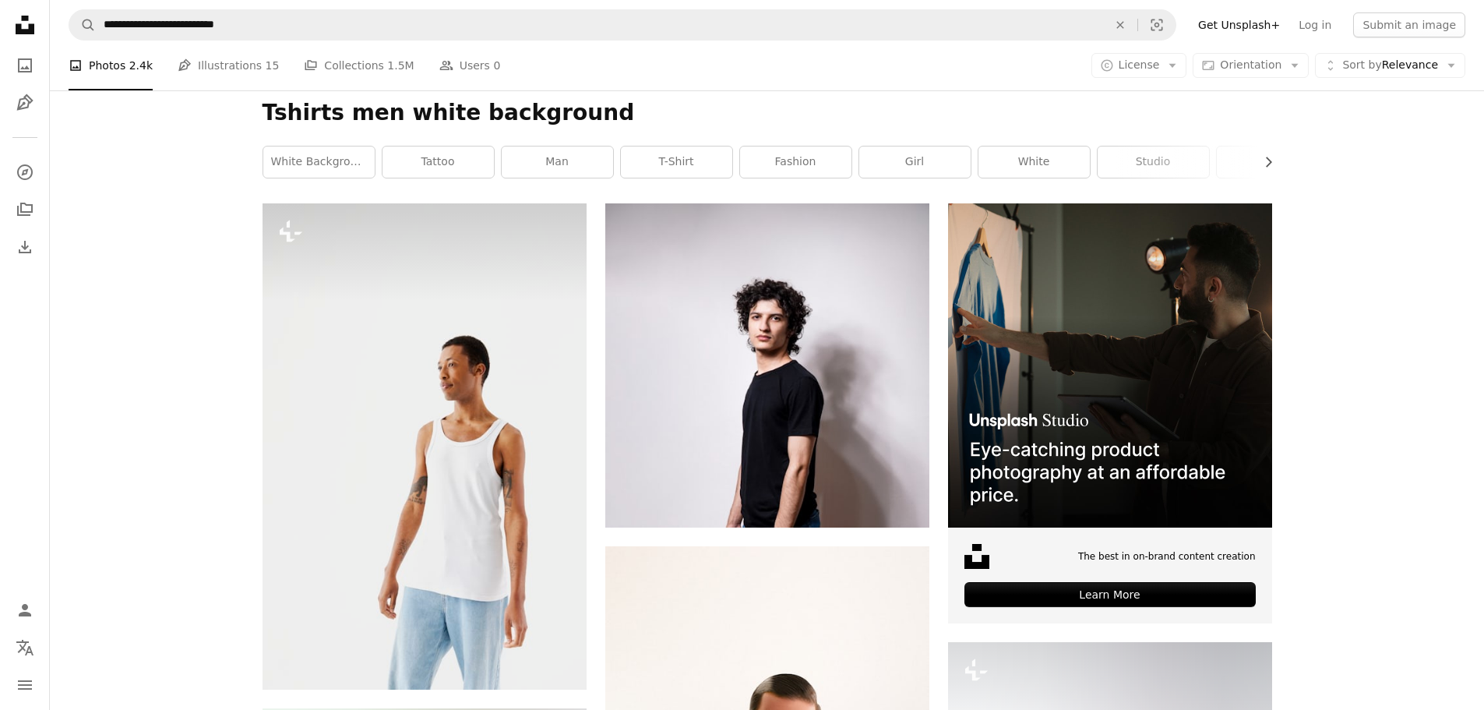
scroll to position [261, 0]
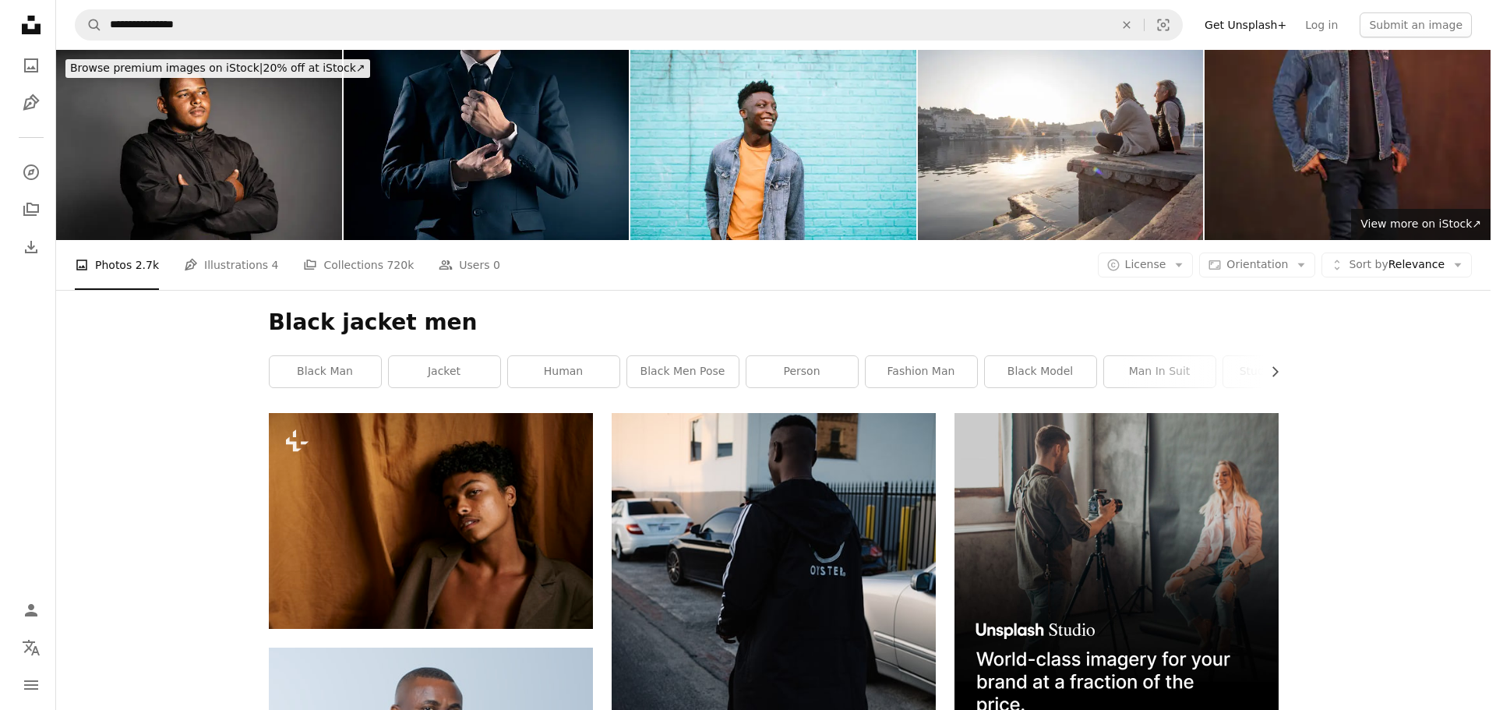
scroll to position [263, 0]
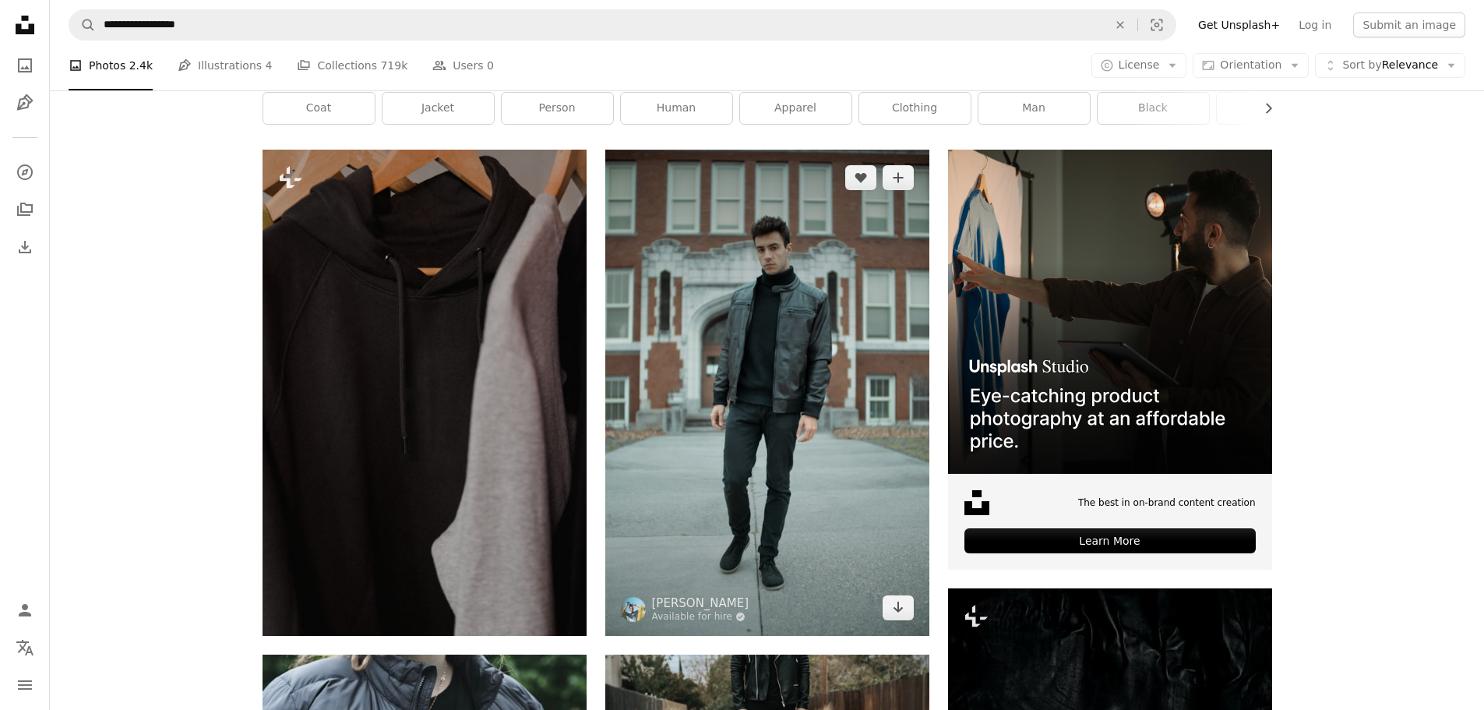
click at [781, 331] on img at bounding box center [767, 392] width 324 height 485
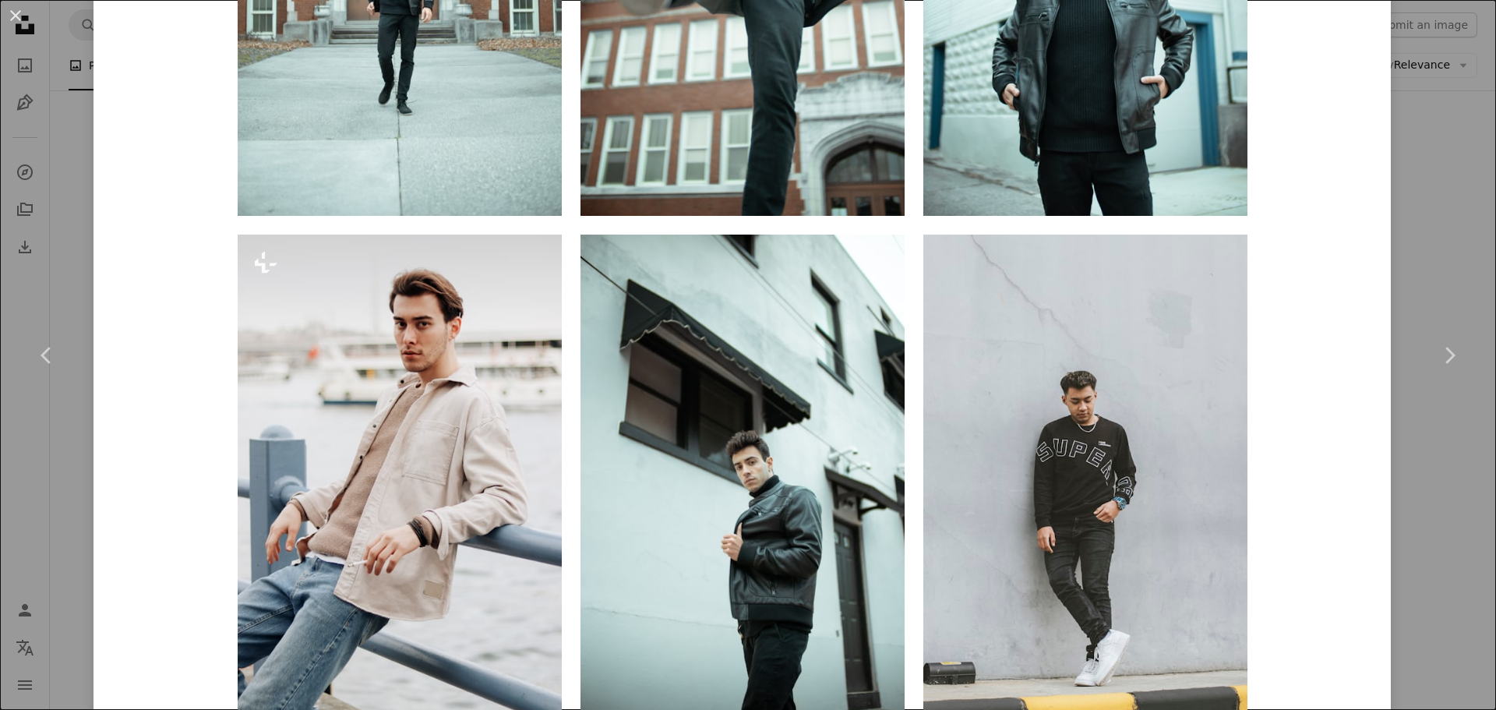
scroll to position [1560, 0]
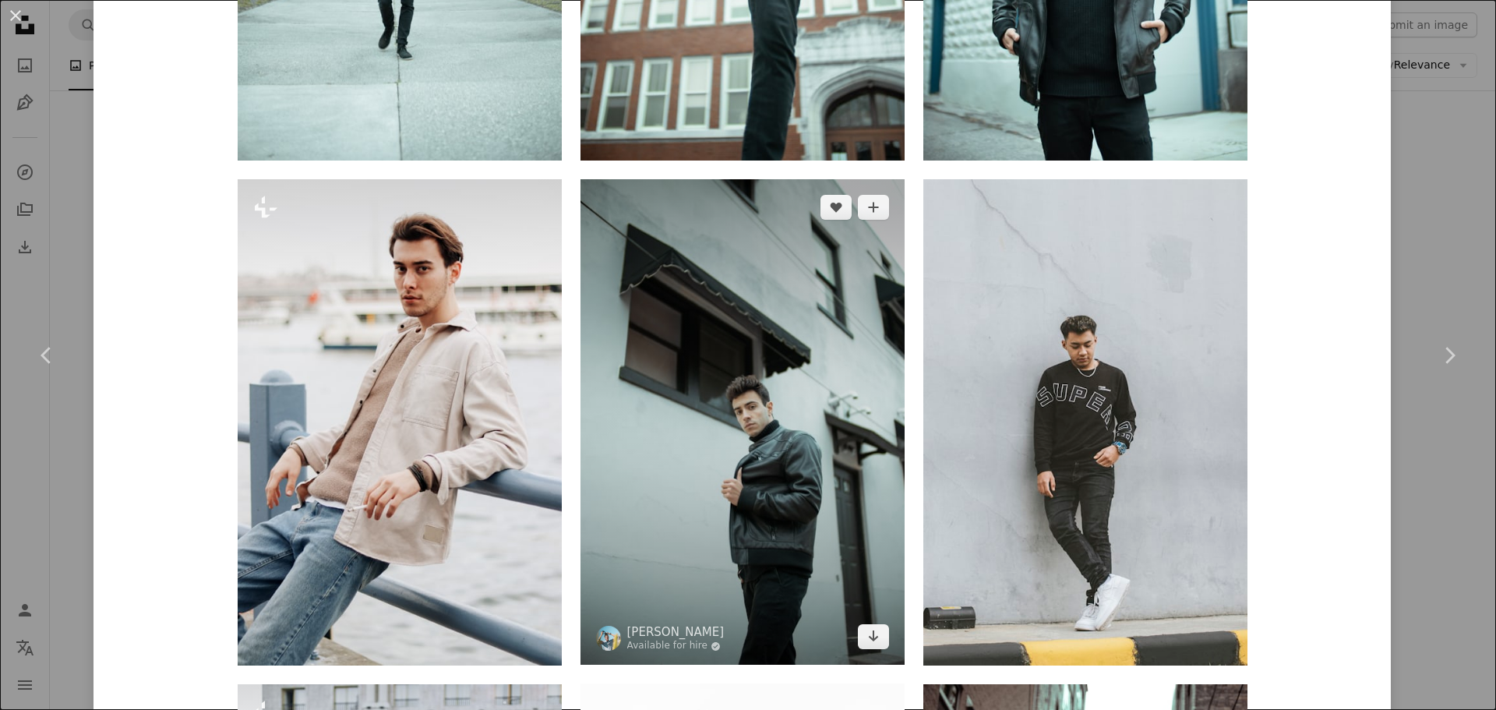
click at [791, 320] on img at bounding box center [742, 421] width 324 height 485
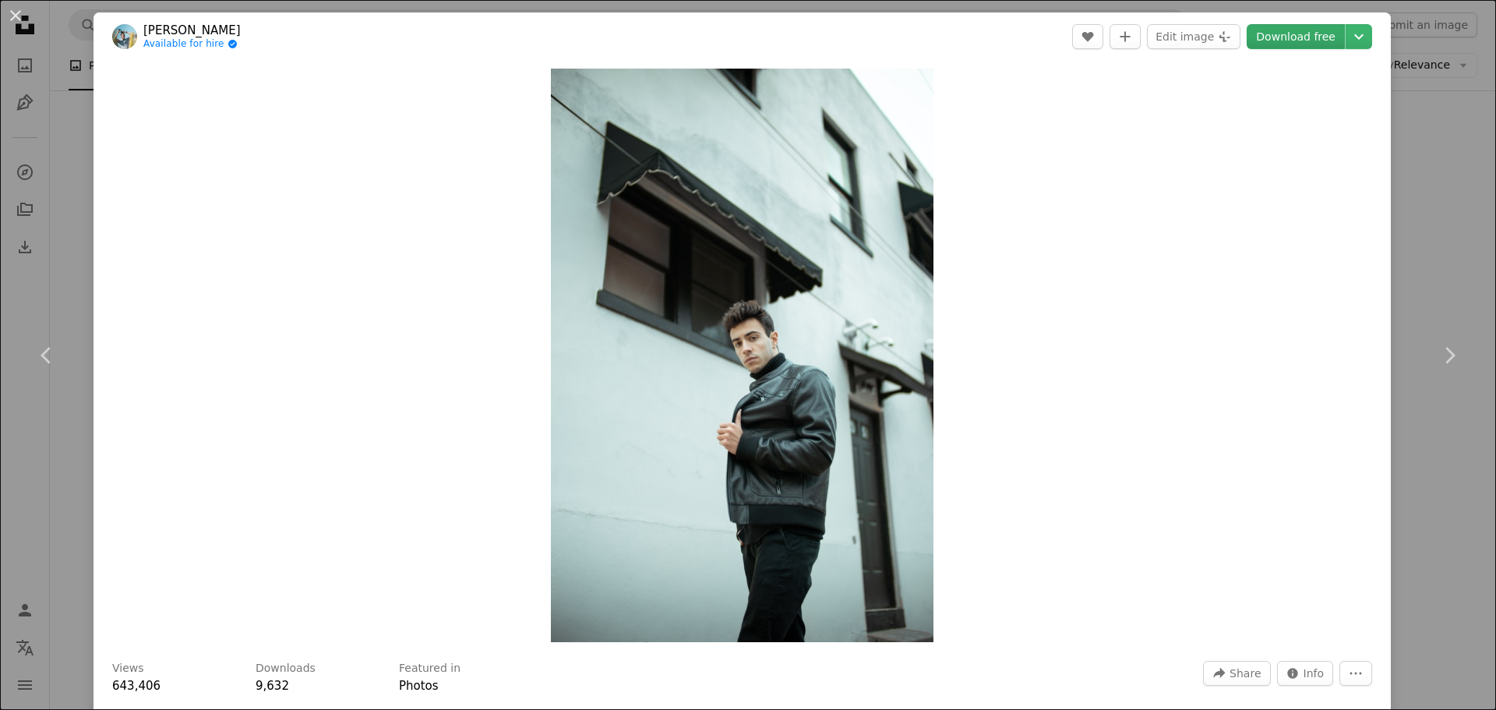
click at [1278, 33] on link "Download free" at bounding box center [1295, 36] width 98 height 25
